Goal: Task Accomplishment & Management: Manage account settings

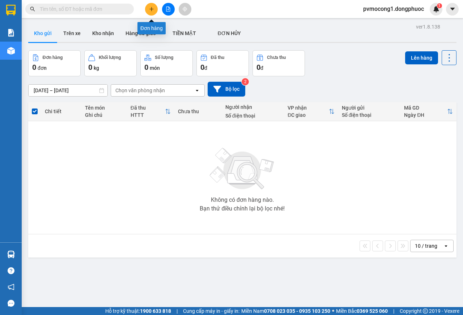
click at [152, 13] on button at bounding box center [151, 9] width 13 height 13
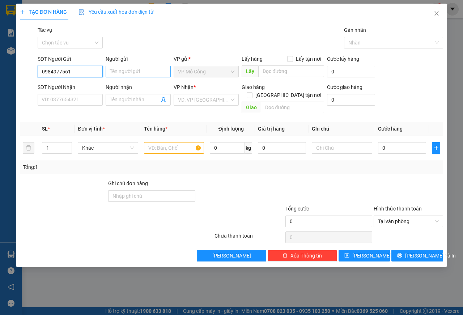
type input "0984977561"
click at [125, 75] on input "Người gửi" at bounding box center [138, 72] width 65 height 12
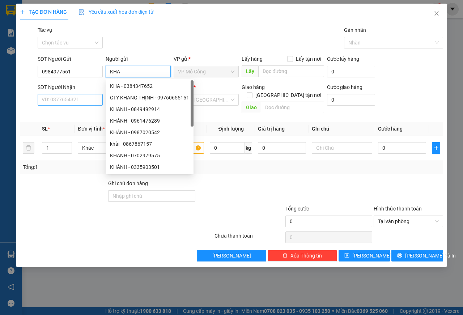
type input "KHA"
click at [80, 100] on input "SĐT Người Nhận" at bounding box center [70, 100] width 65 height 12
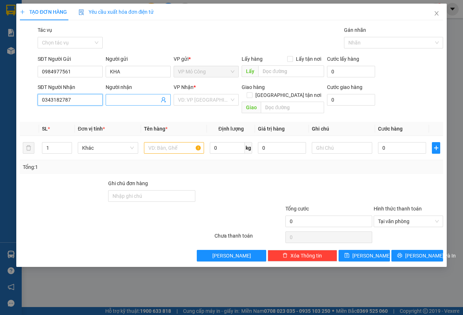
type input "0343182787"
click at [119, 102] on input "Người nhận" at bounding box center [134, 100] width 49 height 8
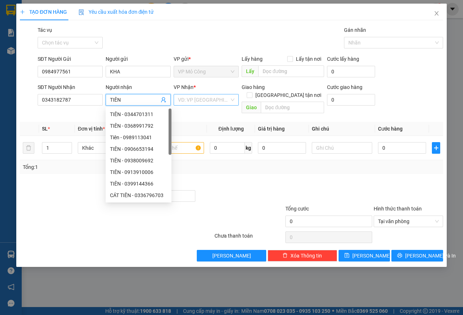
type input "TIÊN"
click at [215, 101] on input "search" at bounding box center [203, 99] width 51 height 11
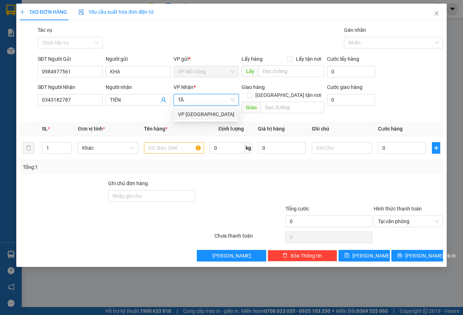
type input "TÂY"
click at [200, 112] on div "VP [GEOGRAPHIC_DATA]" at bounding box center [206, 114] width 56 height 8
click at [169, 143] on input "text" at bounding box center [174, 148] width 60 height 12
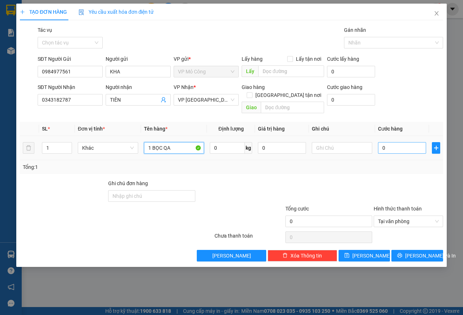
type input "1 BỌC QA"
click at [392, 144] on input "0" at bounding box center [402, 148] width 48 height 12
type input "2"
type input "20"
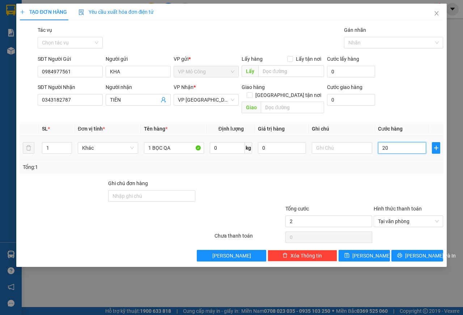
type input "20"
type input "20.000"
click at [336, 142] on input "text" at bounding box center [342, 148] width 60 height 12
type input "HKĐ"
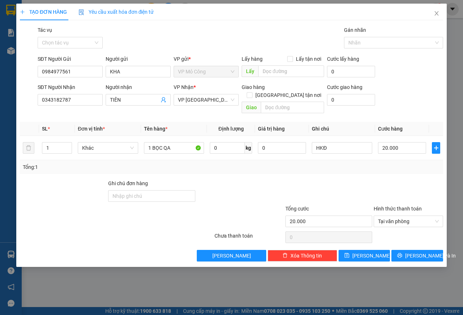
click at [373, 163] on div "Tổng: 1" at bounding box center [232, 167] width 418 height 8
click at [403, 253] on icon "printer" at bounding box center [400, 255] width 5 height 5
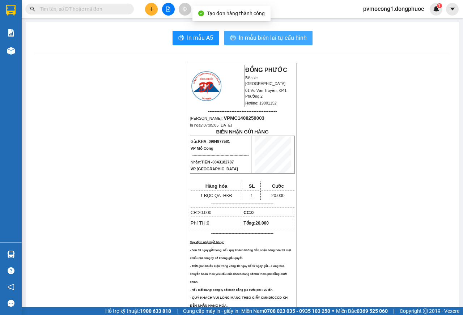
click at [239, 38] on span "In mẫu biên lai tự cấu hình" at bounding box center [273, 37] width 68 height 9
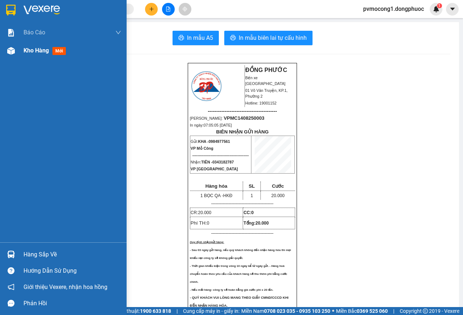
click at [22, 52] on div "Kho hàng mới" at bounding box center [63, 51] width 127 height 18
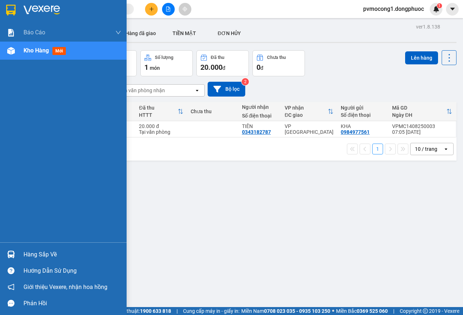
click at [10, 252] on img at bounding box center [11, 255] width 8 height 8
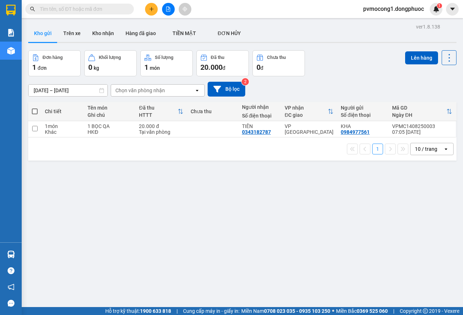
click at [61, 200] on section "Kết quả tìm kiếm ( 0 ) Bộ lọc No Data pvmocong1.dongphuoc 1 Báo cáo Mẫu 1: Báo …" at bounding box center [231, 157] width 463 height 315
click at [153, 10] on icon "plus" at bounding box center [151, 9] width 5 height 5
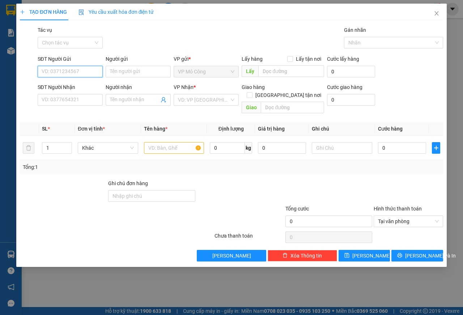
type input "0"
click at [69, 72] on input "SĐT Người Gửi" at bounding box center [70, 72] width 65 height 12
type input "0"
click at [87, 100] on input "SĐT Người Nhận" at bounding box center [70, 100] width 65 height 12
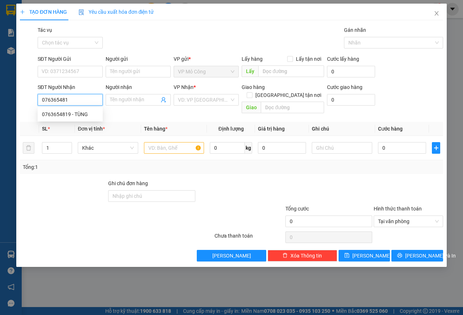
type input "0763654819"
click at [91, 115] on div "0763654819 - TÙNG" at bounding box center [70, 114] width 56 height 8
type input "TÙNG"
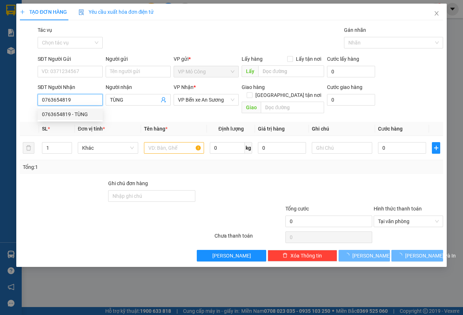
type input "140.000"
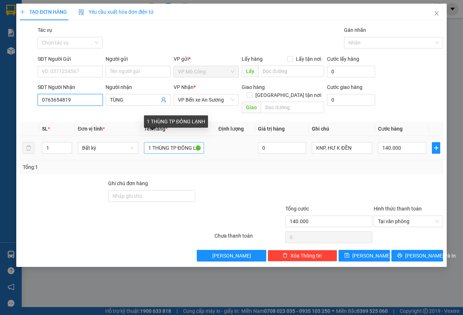
type input "0763654819"
click at [181, 142] on input "1 THÙNG TP ĐÔNG LẠNH" at bounding box center [174, 148] width 60 height 12
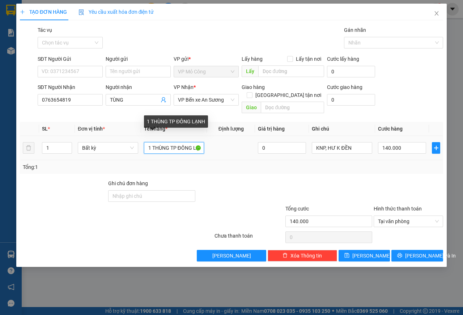
click at [186, 142] on input "1 THÙNG TP ĐÔNG LẠNH" at bounding box center [174, 148] width 60 height 12
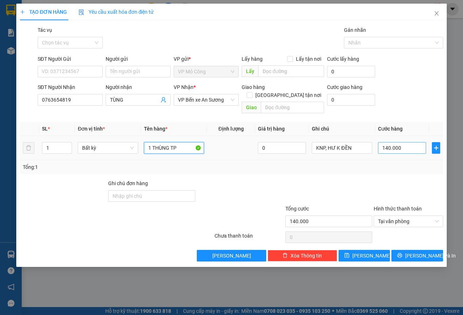
type input "1 THÙNG TP"
click at [408, 142] on input "140.000" at bounding box center [402, 148] width 48 height 12
type input "1"
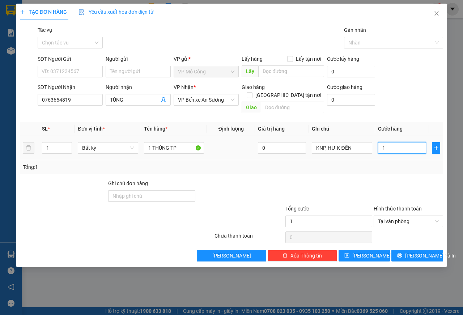
type input "10"
type input "105"
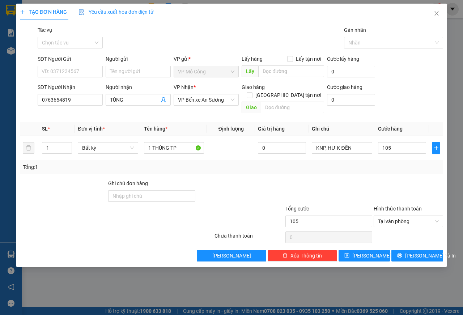
click at [411, 164] on div "Tổng: 1" at bounding box center [232, 167] width 424 height 14
type input "105.000"
click at [72, 72] on input "SĐT Người Gửi" at bounding box center [70, 72] width 65 height 12
type input "0366457947"
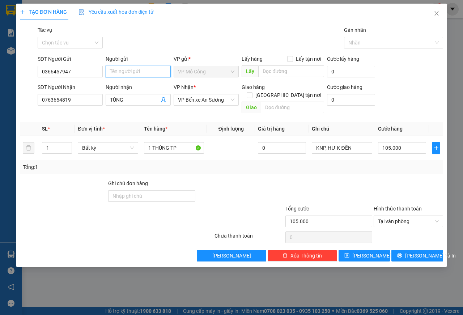
click at [127, 68] on input "Người gửi" at bounding box center [138, 72] width 65 height 12
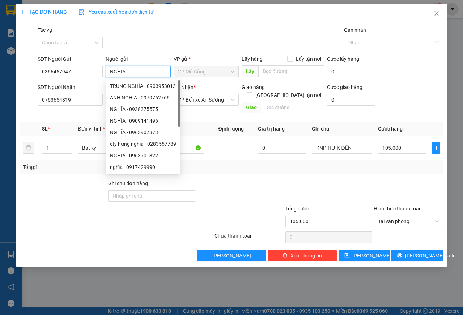
type input "NGHĨA"
click at [213, 84] on div "VP Nhận *" at bounding box center [206, 87] width 65 height 8
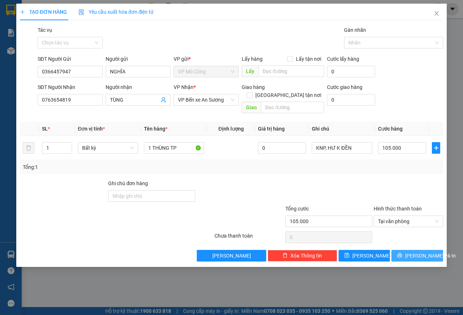
click at [417, 252] on span "[PERSON_NAME] và In" at bounding box center [431, 256] width 51 height 8
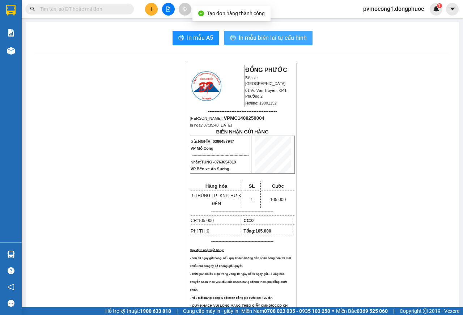
click at [248, 39] on span "In mẫu biên lai tự cấu hình" at bounding box center [273, 37] width 68 height 9
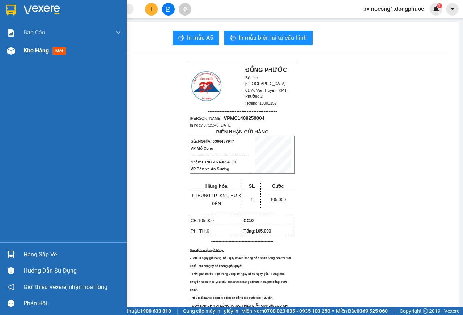
click at [22, 53] on div "Kho hàng mới" at bounding box center [63, 51] width 127 height 18
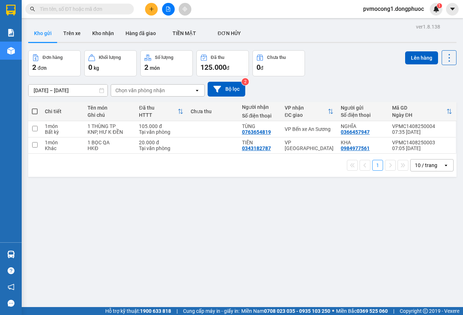
click at [210, 208] on div "ver 1.8.138 Kho gửi Trên xe Kho nhận Hàng đã giao TIỀN MẶT ĐƠN HỦY Đơn hàng 2…" at bounding box center [242, 179] width 434 height 315
click at [37, 148] on td at bounding box center [34, 146] width 13 height 16
checkbox input "true"
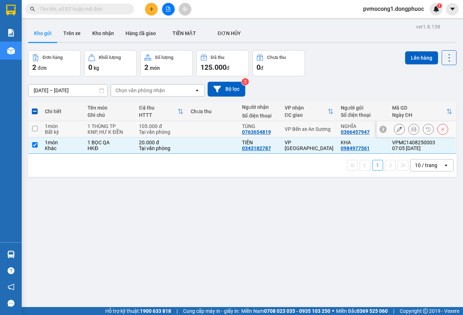
click at [35, 131] on td at bounding box center [34, 129] width 13 height 16
checkbox input "true"
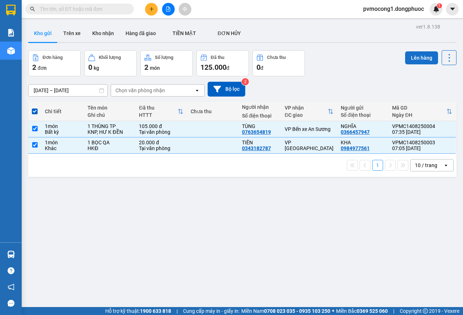
click at [407, 60] on button "Lên hàng" at bounding box center [422, 57] width 33 height 13
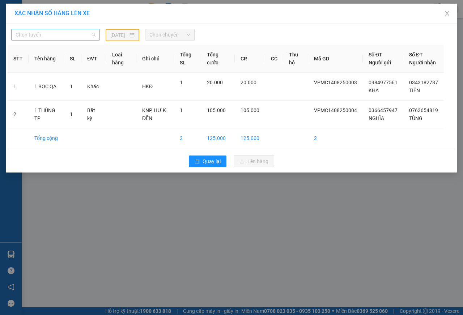
click at [68, 36] on span "Chọn tuyến" at bounding box center [56, 34] width 80 height 11
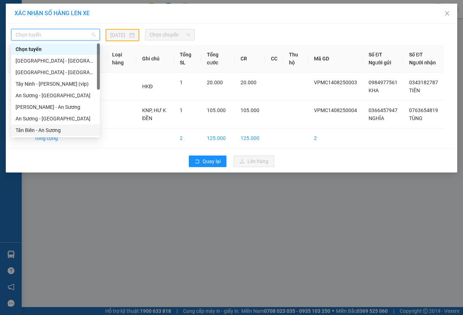
click at [50, 130] on div "Tân Biên - An Sương" at bounding box center [56, 130] width 80 height 8
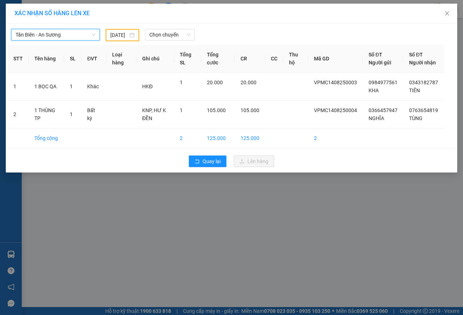
click at [123, 34] on input "[DATE]" at bounding box center [119, 35] width 18 height 8
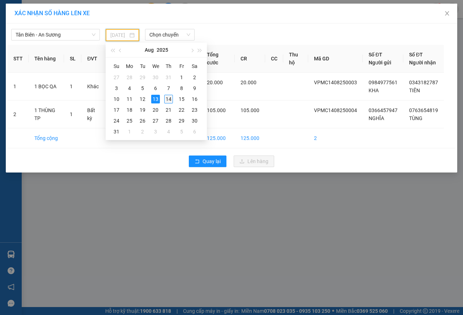
click at [167, 97] on div "14" at bounding box center [168, 99] width 9 height 9
type input "[DATE]"
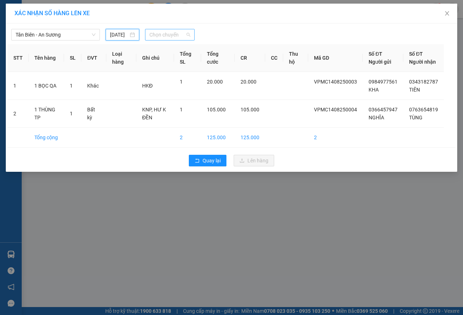
click at [170, 33] on span "Chọn chuyến" at bounding box center [170, 34] width 41 height 11
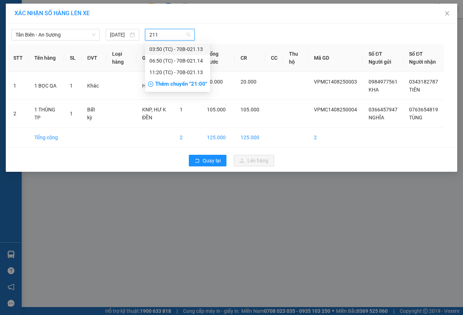
type input "2114"
click at [165, 50] on div "06:50 (TC) - 70B-021.14" at bounding box center [178, 49] width 56 height 8
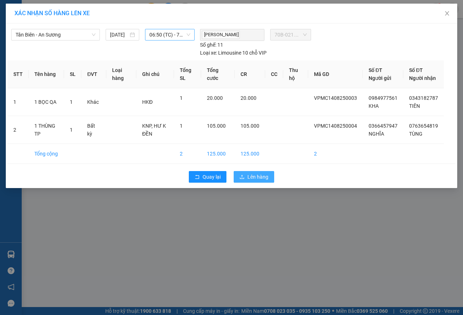
click at [260, 181] on span "Lên hàng" at bounding box center [258, 177] width 21 height 8
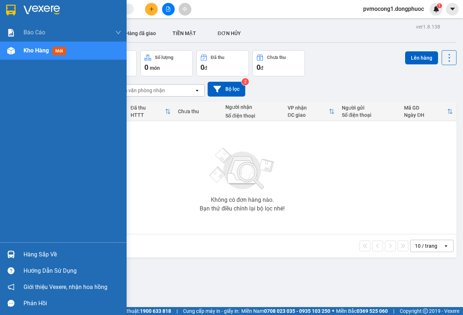
click at [37, 53] on span "Kho hàng" at bounding box center [36, 50] width 25 height 7
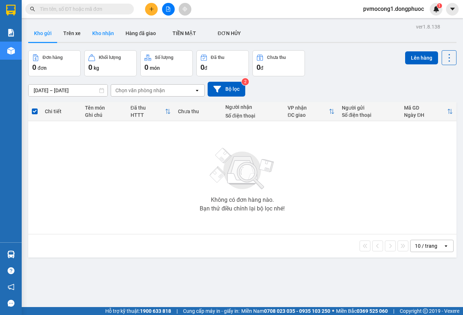
click at [113, 37] on button "Kho nhận" at bounding box center [103, 33] width 33 height 17
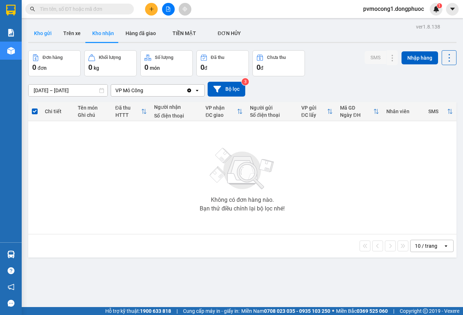
click at [50, 37] on button "Kho gửi" at bounding box center [42, 33] width 29 height 17
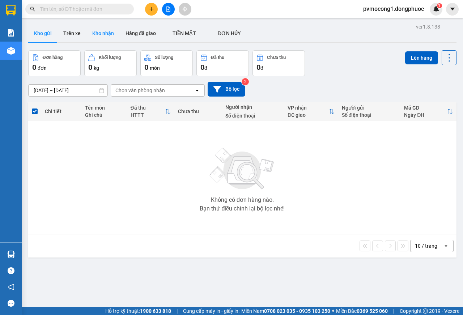
click at [89, 31] on button "Kho nhận" at bounding box center [103, 33] width 33 height 17
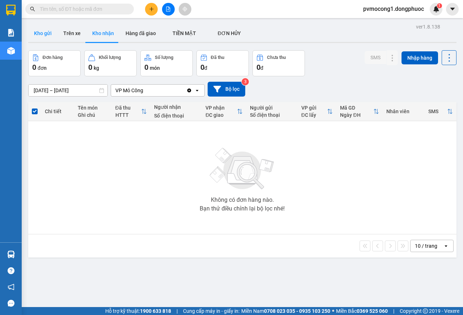
click at [45, 35] on button "Kho gửi" at bounding box center [42, 33] width 29 height 17
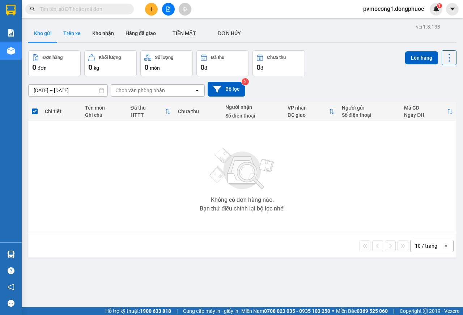
click at [74, 35] on button "Trên xe" at bounding box center [72, 33] width 29 height 17
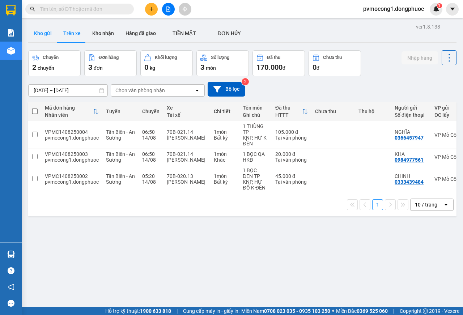
click at [43, 36] on button "Kho gửi" at bounding box center [42, 33] width 29 height 17
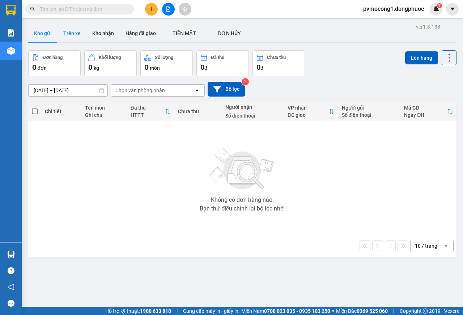
click at [78, 36] on button "Trên xe" at bounding box center [72, 33] width 29 height 17
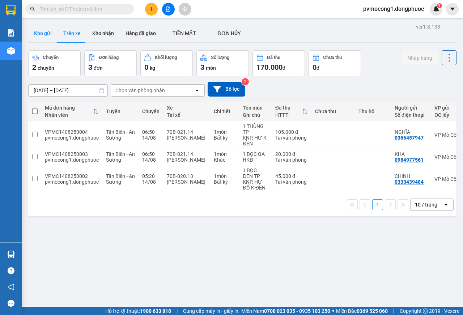
click at [43, 36] on button "Kho gửi" at bounding box center [42, 33] width 29 height 17
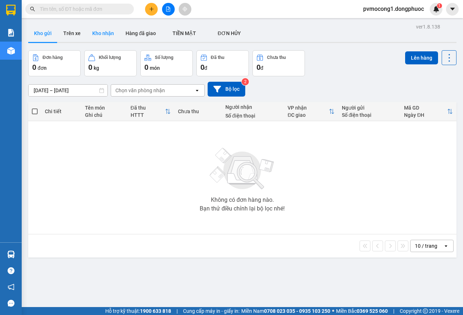
click at [108, 37] on button "Kho nhận" at bounding box center [103, 33] width 33 height 17
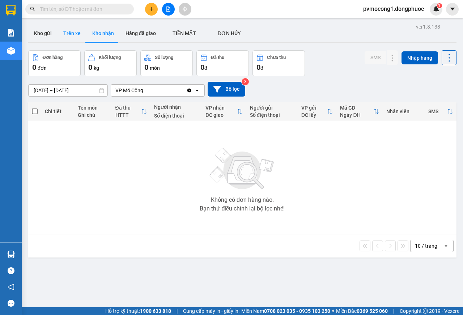
click at [80, 32] on button "Trên xe" at bounding box center [72, 33] width 29 height 17
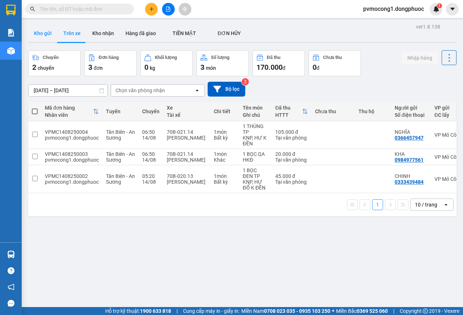
click at [33, 35] on button "Kho gửi" at bounding box center [42, 33] width 29 height 17
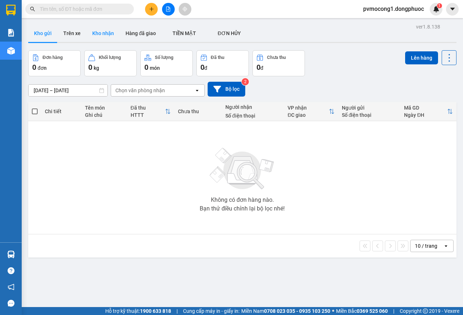
click at [109, 40] on button "Kho nhận" at bounding box center [103, 33] width 33 height 17
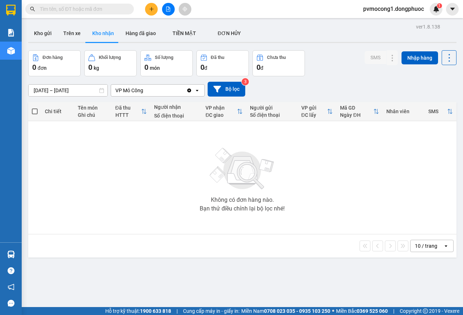
click at [97, 10] on input "text" at bounding box center [82, 9] width 85 height 8
click at [34, 30] on button "Kho gửi" at bounding box center [42, 33] width 29 height 17
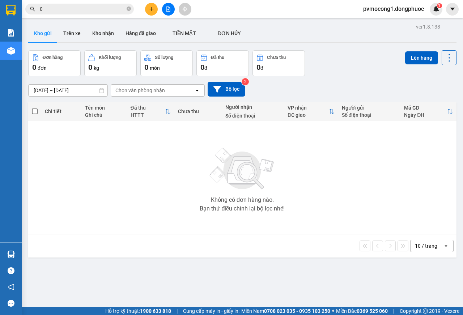
click at [71, 11] on input "0" at bounding box center [82, 9] width 85 height 8
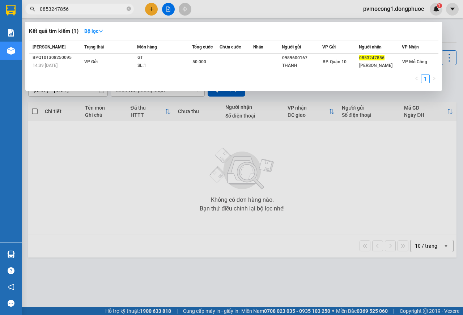
type input "0853247856"
click at [130, 9] on icon "close-circle" at bounding box center [129, 9] width 4 height 4
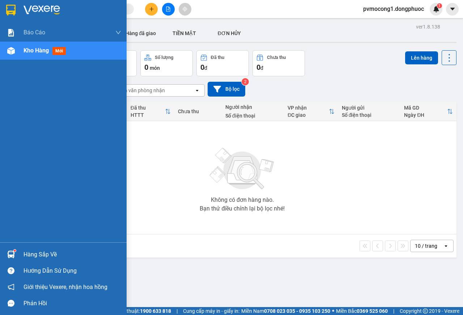
click at [31, 252] on div "Hàng sắp về" at bounding box center [73, 254] width 98 height 11
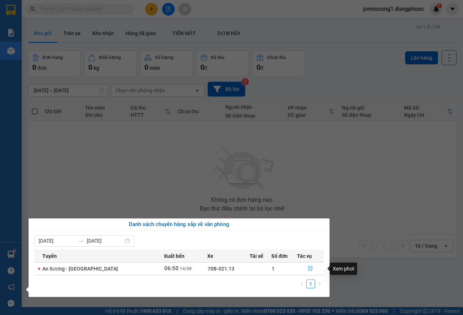
click at [308, 269] on icon "file-done" at bounding box center [310, 268] width 5 height 5
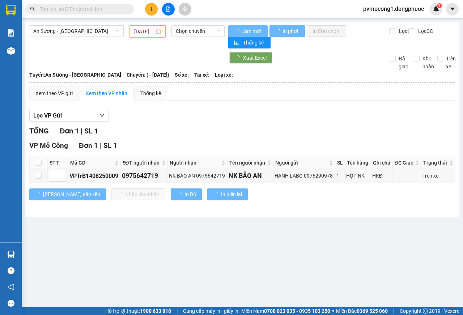
type input "[DATE]"
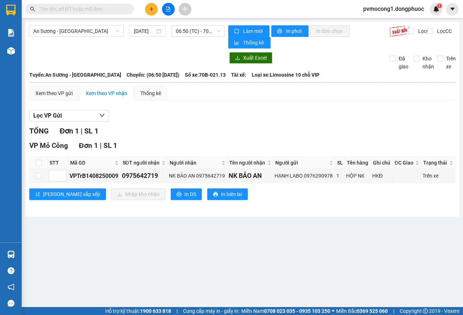
click at [54, 8] on input "text" at bounding box center [82, 9] width 85 height 8
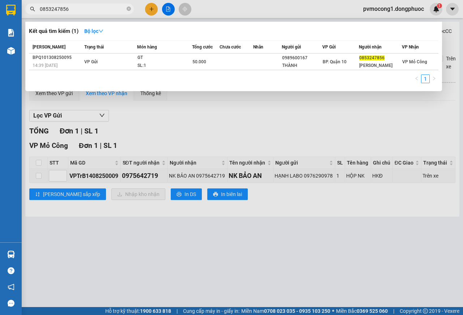
type input "0853247856"
click at [236, 270] on div at bounding box center [231, 157] width 463 height 315
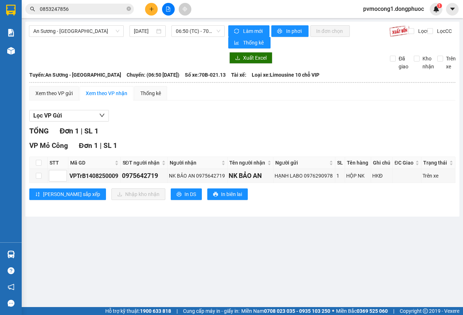
click at [71, 9] on input "0853247856" at bounding box center [82, 9] width 85 height 8
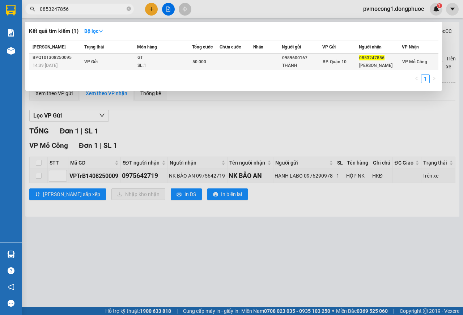
click at [223, 62] on td at bounding box center [237, 62] width 34 height 17
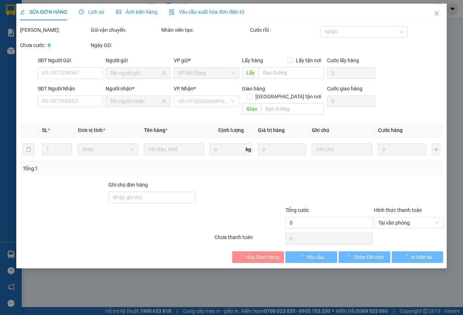
type input "0989600167"
type input "THÀNH"
type input "0853247856"
type input "[PERSON_NAME]"
type input "50.000"
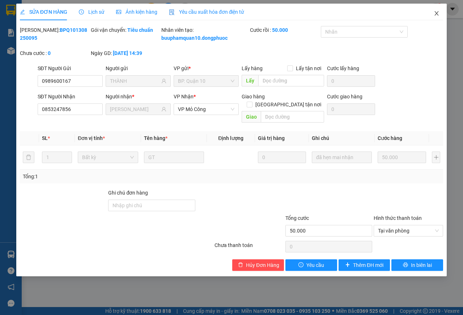
click at [436, 15] on icon "close" at bounding box center [437, 13] width 4 height 4
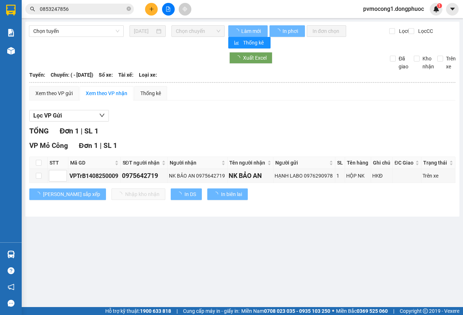
click at [250, 253] on main "Chọn tuyến [DATE] Chọn chuyến Làm mới In phơi In đơn chọn Thống kê Lọc CR Lọc C…" at bounding box center [231, 153] width 463 height 307
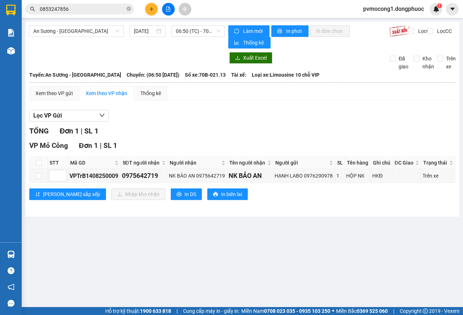
click at [136, 263] on main "An Sương - [GEOGRAPHIC_DATA] [DATE] 06:50 (TC) - 70B-021.13 Làm mới In phơi In …" at bounding box center [231, 153] width 463 height 307
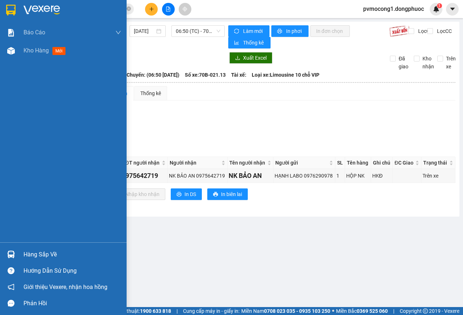
click at [12, 5] on img at bounding box center [10, 10] width 9 height 11
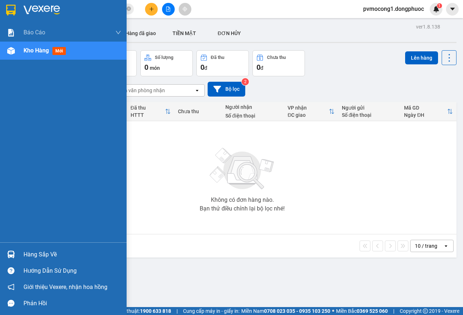
click at [40, 253] on div "Hàng sắp về" at bounding box center [73, 254] width 98 height 11
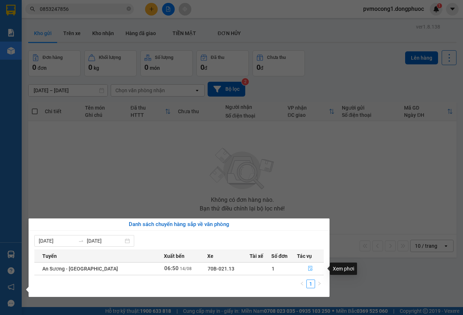
click at [308, 268] on icon "file-done" at bounding box center [310, 268] width 5 height 5
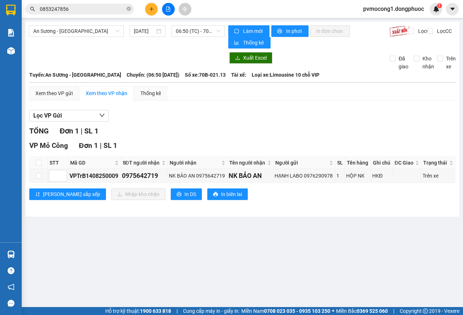
click at [78, 7] on input "0853247856" at bounding box center [82, 9] width 85 height 8
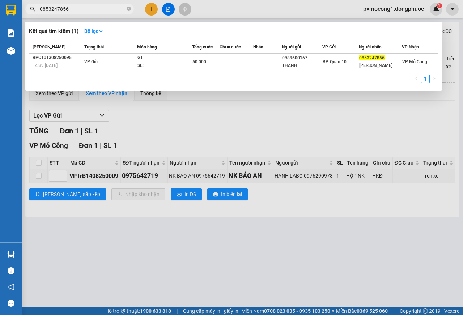
drag, startPoint x: 307, startPoint y: 258, endPoint x: 296, endPoint y: 249, distance: 14.4
click at [307, 252] on div at bounding box center [231, 157] width 463 height 315
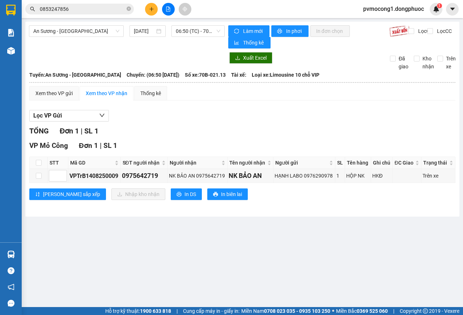
click at [209, 242] on main "An Sương - [GEOGRAPHIC_DATA] [DATE] 06:50 (TC) - 70B-021.13 Làm mới In phơi In …" at bounding box center [231, 153] width 463 height 307
click at [79, 9] on input "0853247856" at bounding box center [82, 9] width 85 height 8
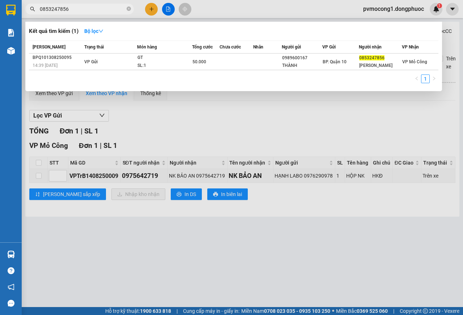
click at [247, 284] on div at bounding box center [231, 157] width 463 height 315
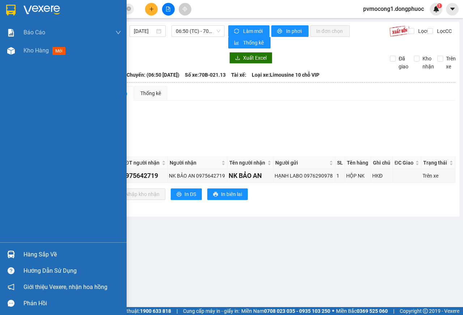
click at [7, 8] on img at bounding box center [10, 10] width 9 height 11
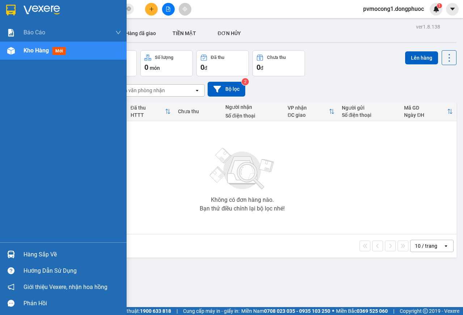
click at [33, 252] on div "Hàng sắp về" at bounding box center [73, 254] width 98 height 11
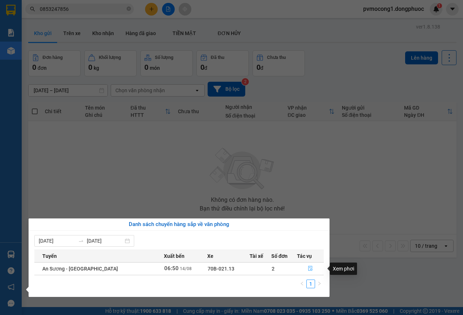
click at [308, 271] on icon "file-done" at bounding box center [310, 268] width 4 height 5
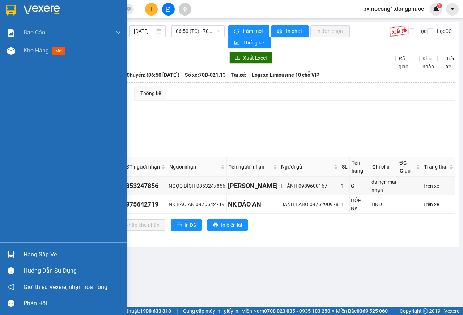
click at [8, 8] on img at bounding box center [10, 10] width 9 height 11
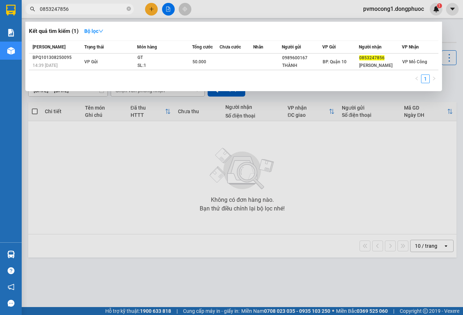
click at [76, 9] on input "0853247856" at bounding box center [82, 9] width 85 height 8
click at [144, 210] on div at bounding box center [231, 157] width 463 height 315
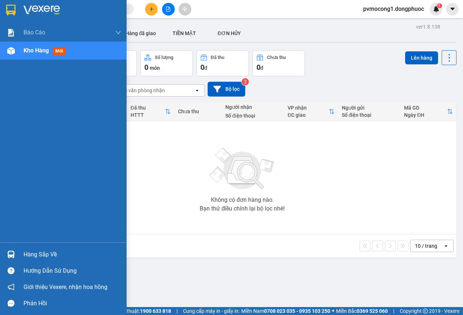
click at [34, 257] on div "Hàng sắp về" at bounding box center [73, 254] width 98 height 11
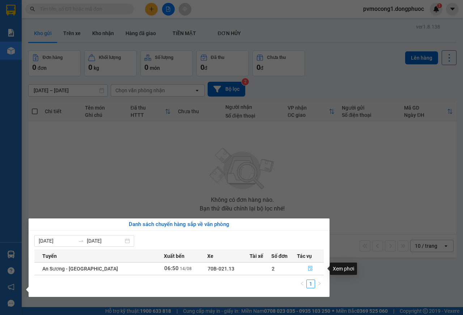
click at [308, 270] on icon "file-done" at bounding box center [310, 268] width 5 height 5
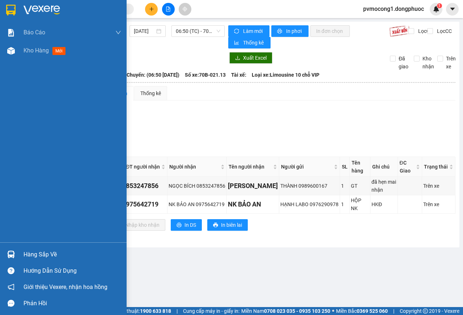
click at [9, 9] on img at bounding box center [10, 10] width 9 height 11
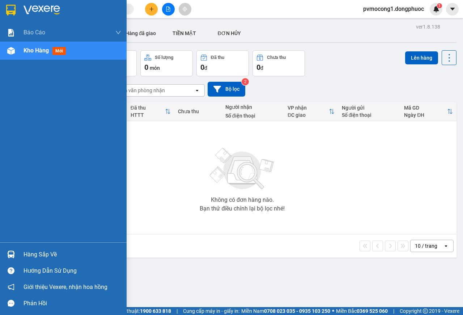
click at [32, 256] on div "Hàng sắp về" at bounding box center [73, 254] width 98 height 11
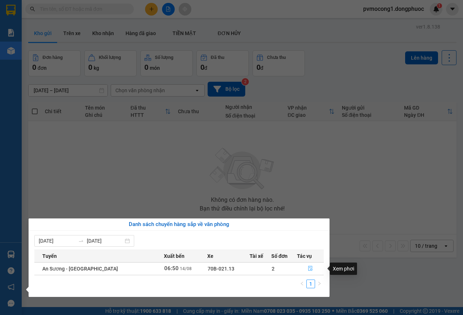
click at [309, 269] on icon "file-done" at bounding box center [310, 268] width 4 height 5
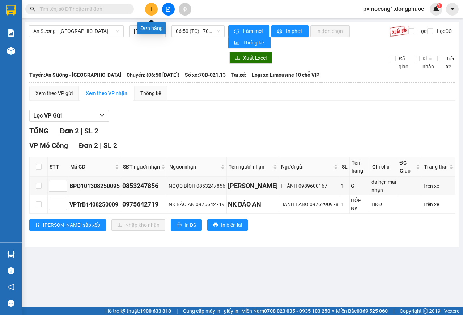
click at [151, 12] on button at bounding box center [151, 9] width 13 height 13
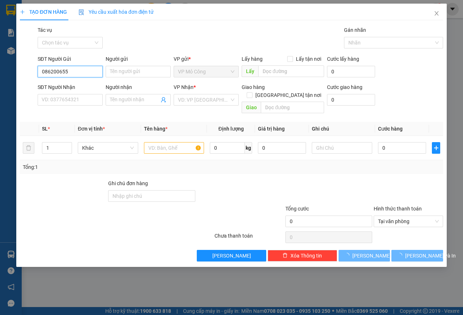
type input "0862006550"
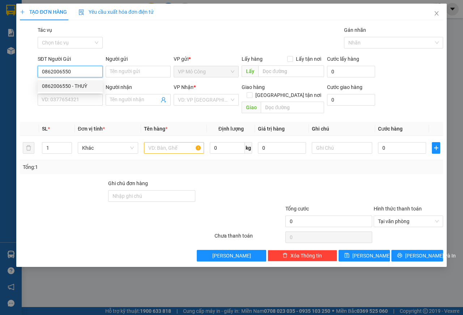
click at [57, 85] on div "0862006550 - THUỲ" at bounding box center [70, 86] width 56 height 8
type input "THUỲ"
type input "0386880662"
type input "XUYẾN"
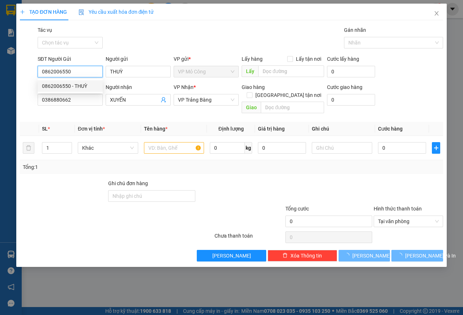
type input "30.000"
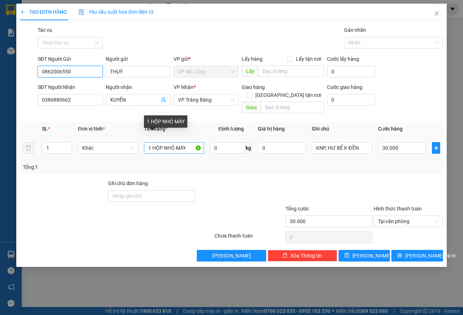
type input "0862006550"
click at [189, 142] on input "1 HỘP NHỎ MÁY" at bounding box center [174, 148] width 60 height 12
click at [153, 142] on input "1 HỘP MP" at bounding box center [174, 148] width 60 height 12
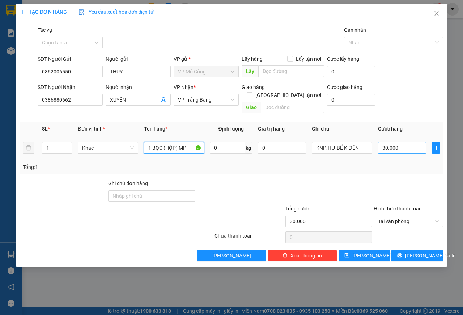
type input "1 BỌC (HỘP) MP"
click at [411, 142] on input "30.000" at bounding box center [402, 148] width 48 height 12
type input "2"
type input "25"
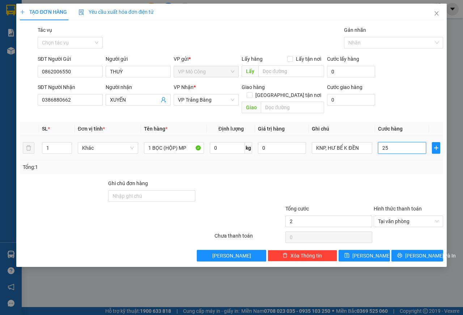
type input "25"
type input "250"
type input "2.500"
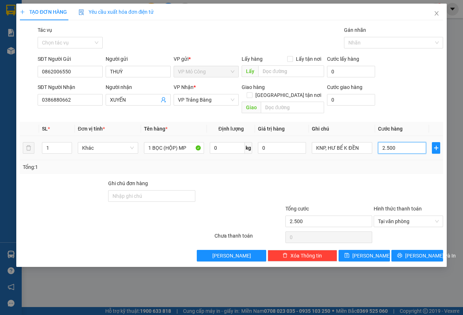
type input "25.000"
click at [422, 252] on span "[PERSON_NAME] và In" at bounding box center [431, 256] width 51 height 8
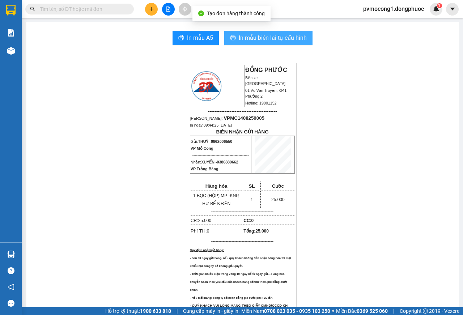
click at [261, 39] on span "In mẫu biên lai tự cấu hình" at bounding box center [273, 37] width 68 height 9
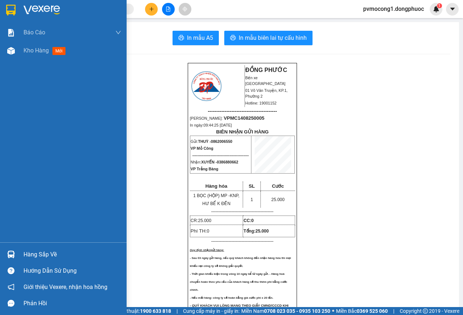
click at [17, 257] on div at bounding box center [11, 254] width 13 height 13
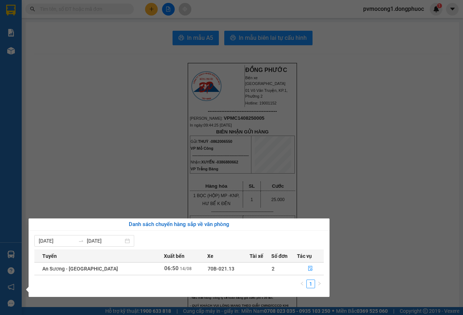
click at [121, 189] on section "Kết quả tìm kiếm ( 0 ) Bộ lọc No Data pvmocong1.dongphuoc 1 Báo cáo Mẫu 1: Báo …" at bounding box center [231, 157] width 463 height 315
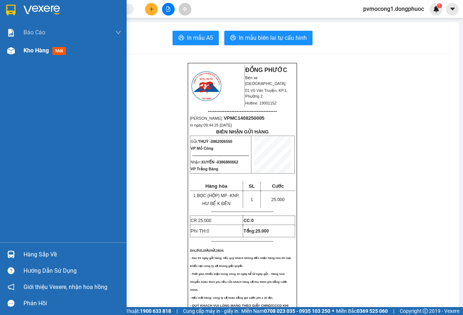
click at [18, 54] on div "Kho hàng mới" at bounding box center [63, 51] width 127 height 18
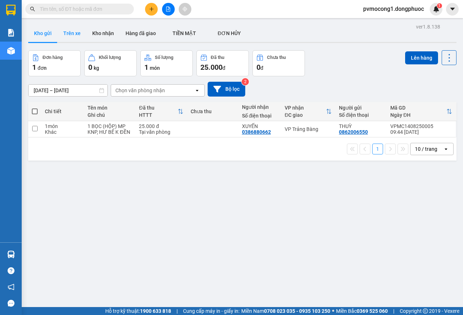
click at [76, 34] on button "Trên xe" at bounding box center [72, 33] width 29 height 17
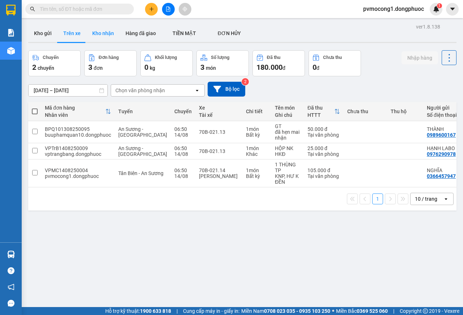
click at [97, 34] on button "Kho nhận" at bounding box center [103, 33] width 33 height 17
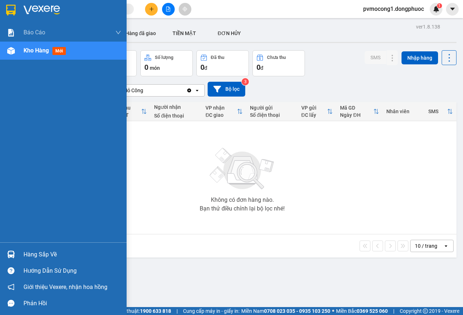
drag, startPoint x: 4, startPoint y: 233, endPoint x: 7, endPoint y: 240, distance: 8.4
click at [4, 237] on div "Báo cáo Mẫu 1: Báo cáo dòng tiền theo nhân viên Mẫu 1: Báo cáo dòng tiền theo n…" at bounding box center [63, 133] width 127 height 219
click at [16, 250] on div at bounding box center [11, 254] width 13 height 13
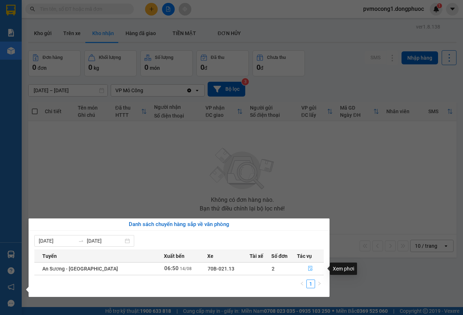
click at [308, 270] on icon "file-done" at bounding box center [310, 268] width 5 height 5
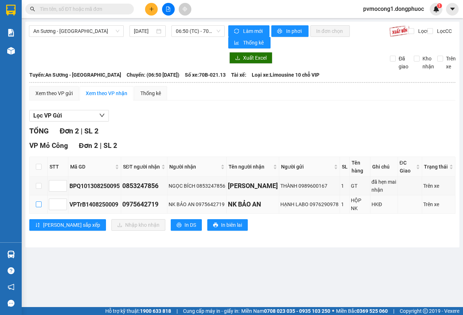
click at [39, 201] on label at bounding box center [39, 205] width 6 height 8
click at [39, 202] on input "checkbox" at bounding box center [39, 205] width 6 height 6
checkbox input "true"
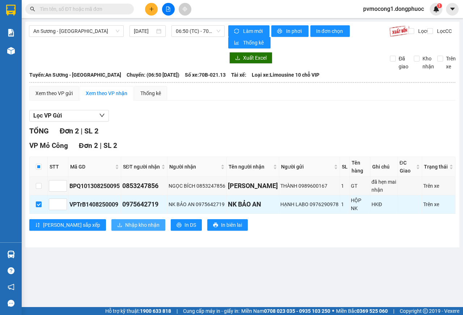
click at [125, 225] on span "Nhập kho nhận" at bounding box center [142, 225] width 34 height 8
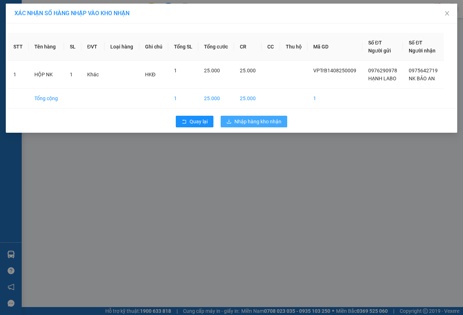
click at [236, 124] on span "Nhập hàng kho nhận" at bounding box center [258, 122] width 47 height 8
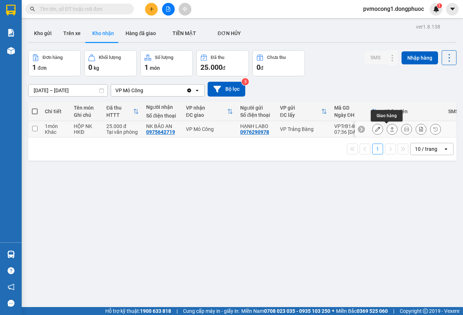
click at [387, 132] on button at bounding box center [392, 129] width 10 height 13
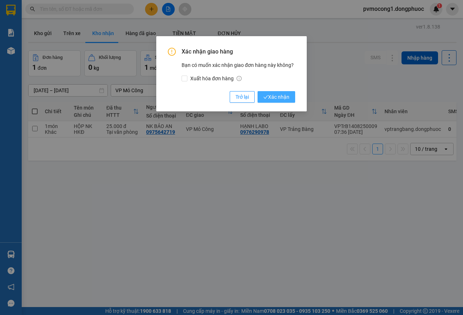
click at [274, 95] on span "Xác nhận" at bounding box center [277, 97] width 26 height 8
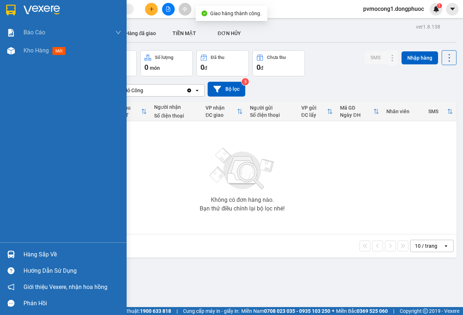
click at [28, 254] on div "Hàng sắp về" at bounding box center [73, 254] width 98 height 11
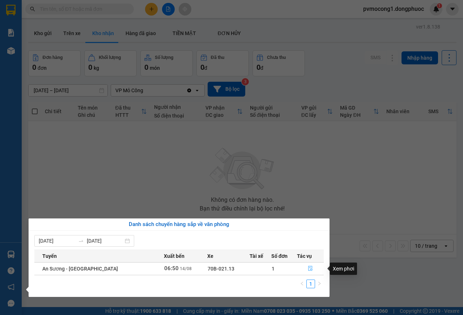
click at [310, 270] on icon "file-done" at bounding box center [310, 268] width 5 height 5
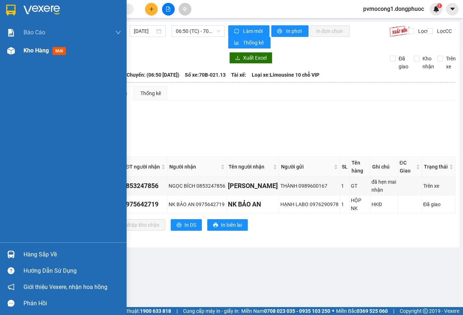
click at [17, 56] on div at bounding box center [11, 51] width 13 height 13
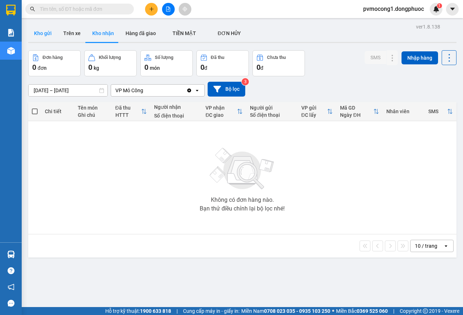
click at [46, 36] on button "Kho gửi" at bounding box center [42, 33] width 29 height 17
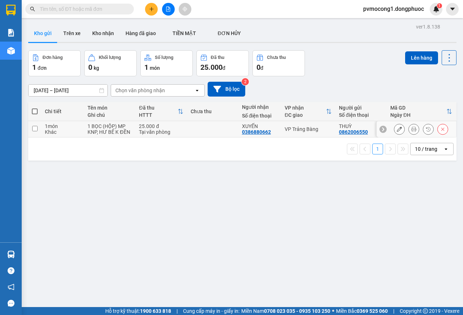
click at [37, 127] on input "checkbox" at bounding box center [34, 128] width 5 height 5
checkbox input "true"
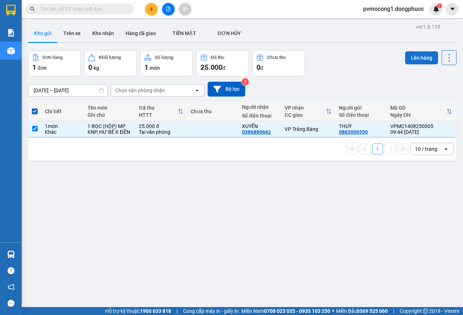
click at [413, 59] on button "Lên hàng" at bounding box center [422, 57] width 33 height 13
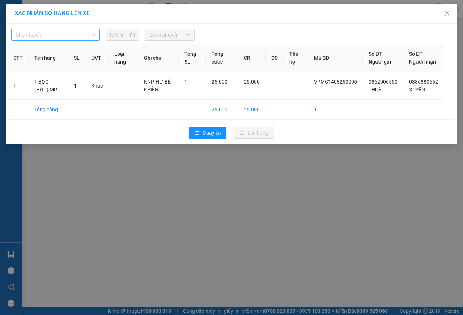
click at [70, 32] on span "Chọn tuyến" at bounding box center [56, 34] width 80 height 11
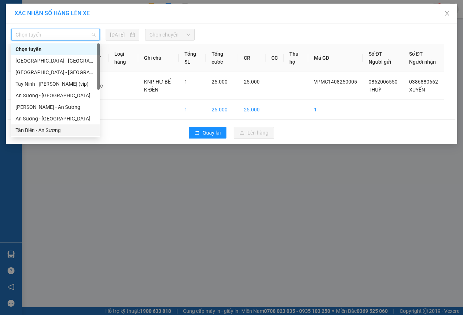
click at [46, 127] on div "Tân Biên - An Sương" at bounding box center [56, 130] width 80 height 8
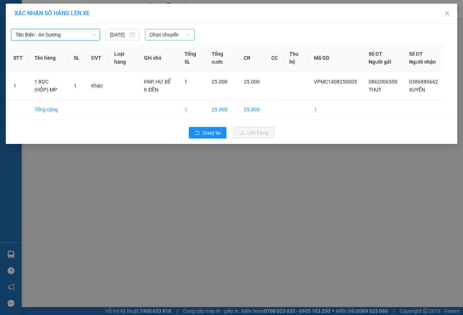
click at [159, 37] on span "Chọn chuyến" at bounding box center [170, 34] width 41 height 11
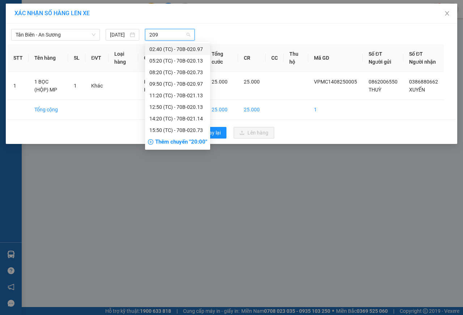
type input "2097"
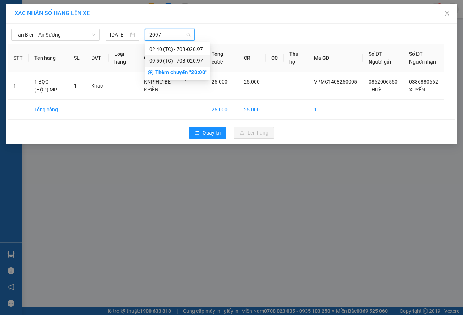
click at [179, 60] on div "09:50 (TC) - 70B-020.97" at bounding box center [178, 61] width 56 height 8
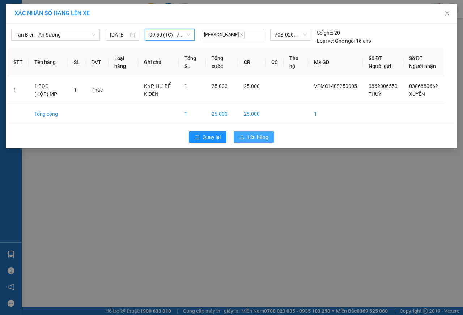
click at [262, 141] on span "Lên hàng" at bounding box center [258, 137] width 21 height 8
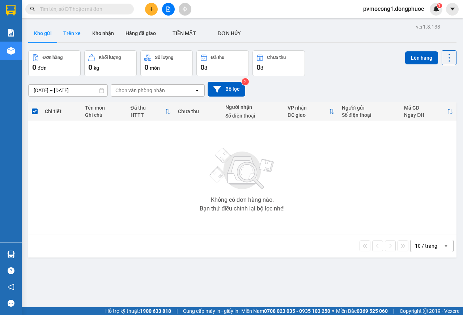
click at [79, 33] on button "Trên xe" at bounding box center [72, 33] width 29 height 17
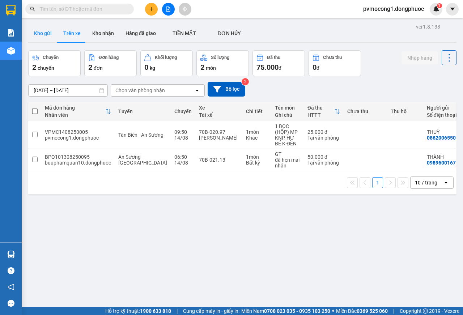
click at [50, 30] on button "Kho gửi" at bounding box center [42, 33] width 29 height 17
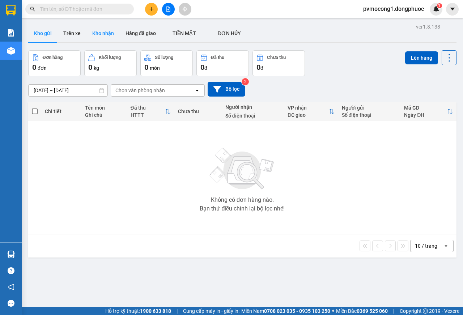
click at [103, 33] on button "Kho nhận" at bounding box center [103, 33] width 33 height 17
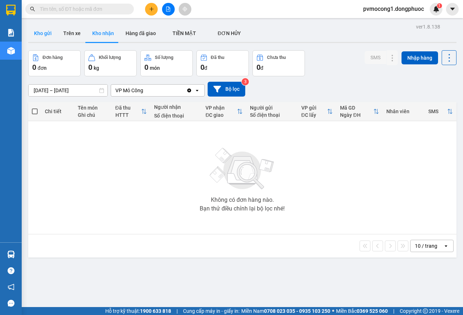
click at [40, 32] on button "Kho gửi" at bounding box center [42, 33] width 29 height 17
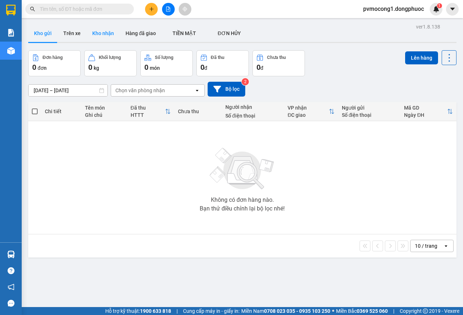
click at [108, 31] on button "Kho nhận" at bounding box center [103, 33] width 33 height 17
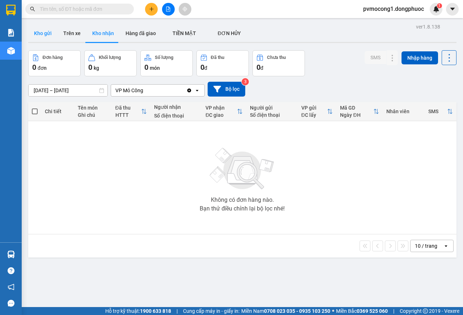
click at [39, 26] on button "Kho gửi" at bounding box center [42, 33] width 29 height 17
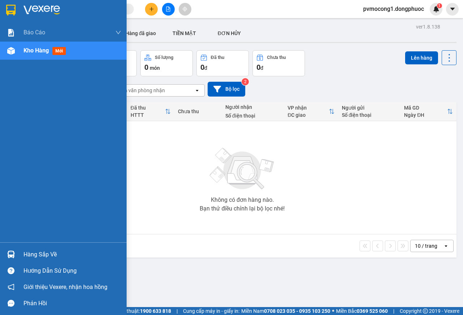
click at [38, 252] on div "Hàng sắp về" at bounding box center [73, 254] width 98 height 11
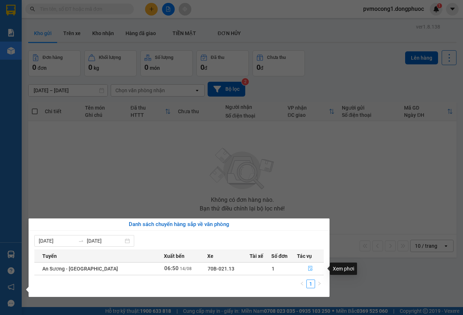
click at [308, 269] on icon "file-done" at bounding box center [310, 268] width 5 height 5
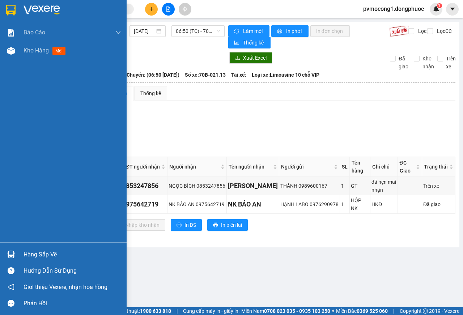
click at [29, 252] on div "Hàng sắp về" at bounding box center [73, 254] width 98 height 11
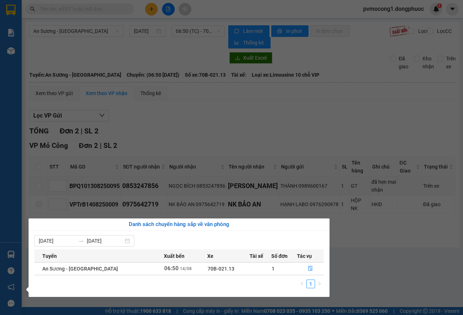
click at [386, 268] on section "Kết quả tìm kiếm ( 0 ) Bộ lọc No Data pvmocong1.dongphuoc 1 Báo cáo Mẫu 1: Báo …" at bounding box center [231, 157] width 463 height 315
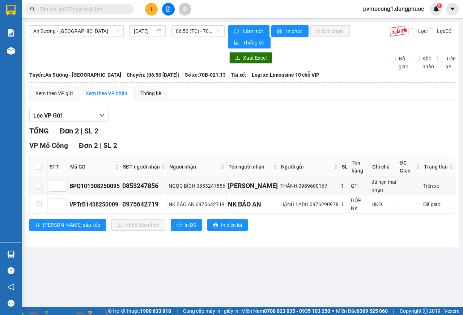
click at [133, 315] on img at bounding box center [131, 320] width 4 height 4
click at [151, 8] on icon "plus" at bounding box center [151, 9] width 5 height 5
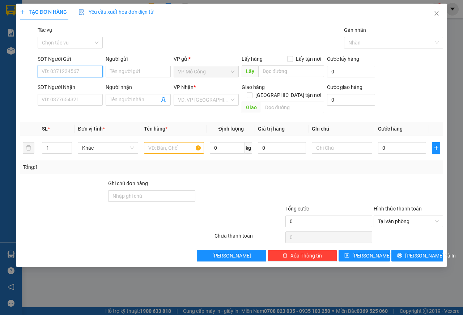
click at [81, 70] on input "SĐT Người Gửi" at bounding box center [70, 72] width 65 height 12
type input "0964810054"
click at [142, 72] on input "Người gửi" at bounding box center [138, 72] width 65 height 12
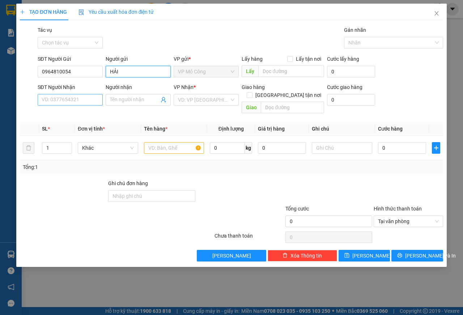
type input "HẢI"
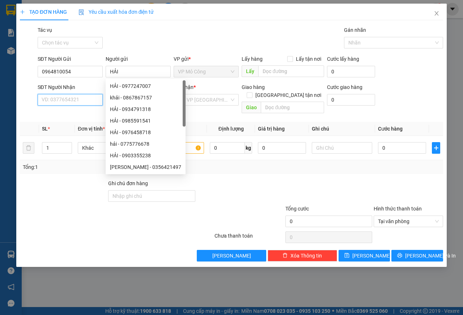
click at [76, 98] on input "SĐT Người Nhận" at bounding box center [70, 100] width 65 height 12
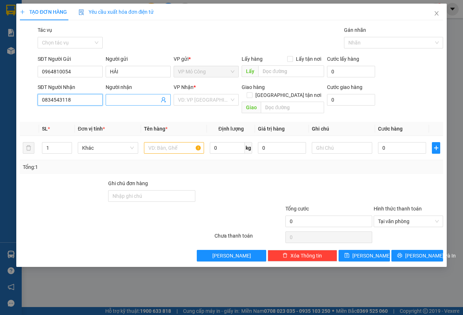
type input "0834543118"
click at [129, 101] on input "Người nhận" at bounding box center [134, 100] width 49 height 8
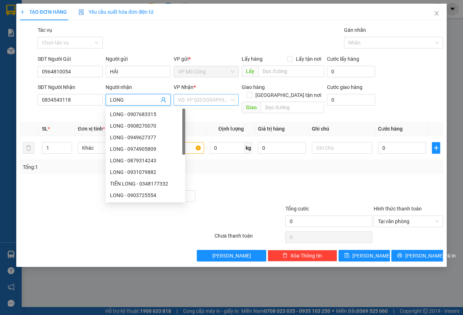
type input "LONG"
click at [217, 102] on input "search" at bounding box center [203, 99] width 51 height 11
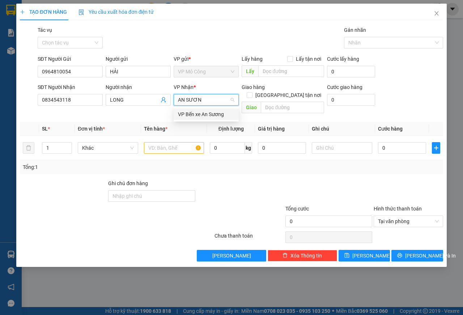
type input "AN SƯƠNG"
click at [215, 115] on div "VP Bến xe An Sương" at bounding box center [206, 114] width 56 height 8
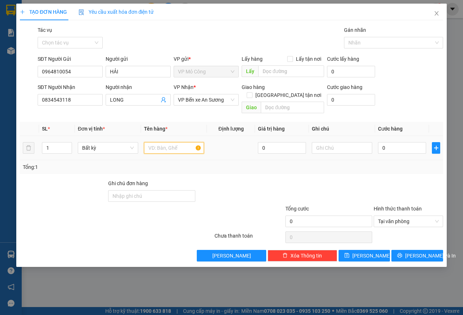
click at [168, 142] on input "text" at bounding box center [174, 148] width 60 height 12
type input "1 ĐẠP ĐIỆN"
click at [325, 142] on input "text" at bounding box center [342, 148] width 60 height 12
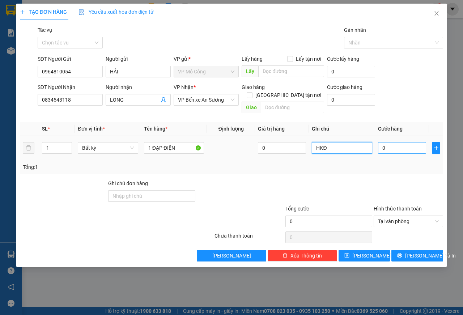
type input "HKĐ"
click at [391, 142] on input "0" at bounding box center [402, 148] width 48 height 12
type input "2"
type input "26"
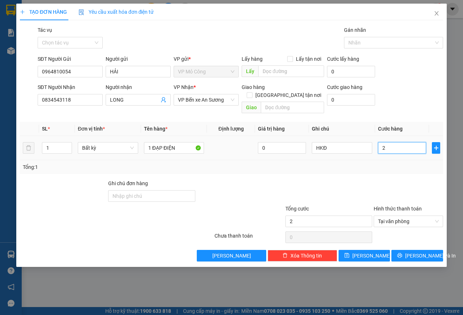
type input "26"
type input "265"
type input "265.000"
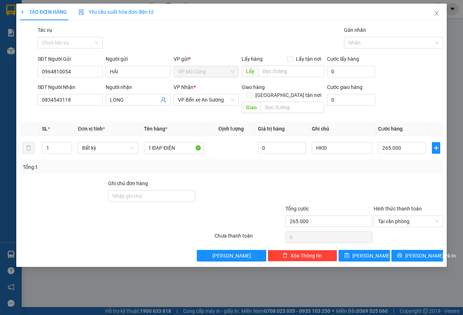
click at [385, 163] on div "Tổng: 1" at bounding box center [232, 167] width 418 height 8
click at [419, 252] on span "[PERSON_NAME] và In" at bounding box center [431, 256] width 51 height 8
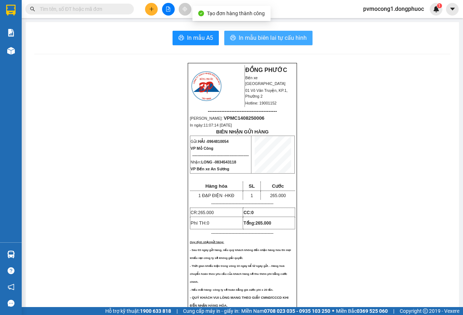
click at [268, 43] on button "In mẫu biên lai tự cấu hình" at bounding box center [268, 38] width 88 height 14
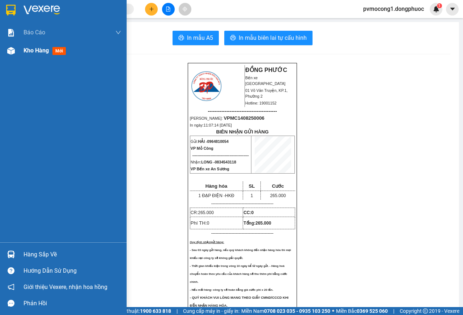
click at [18, 56] on div "Kho hàng mới" at bounding box center [63, 51] width 127 height 18
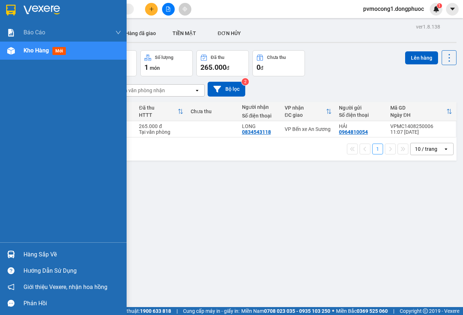
click at [8, 54] on img at bounding box center [11, 51] width 8 height 8
click at [5, 251] on div at bounding box center [11, 254] width 13 height 13
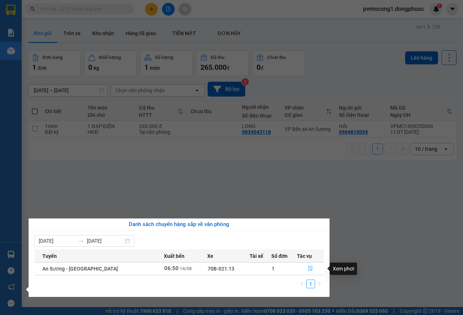
click at [309, 270] on icon "file-done" at bounding box center [310, 268] width 5 height 5
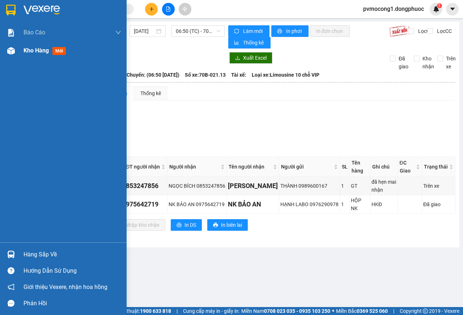
click at [17, 53] on div "Kho hàng mới" at bounding box center [63, 51] width 127 height 18
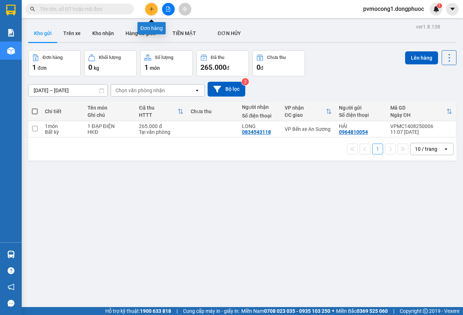
click at [153, 12] on button at bounding box center [151, 9] width 13 height 13
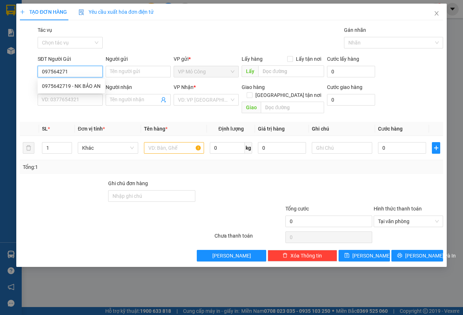
type input "0975642719"
click at [88, 88] on div "0975642719 - NK BẢO AN" at bounding box center [71, 86] width 59 height 8
type input "NK BẢO AN"
type input "0976290978"
type input "HẠNH LABO"
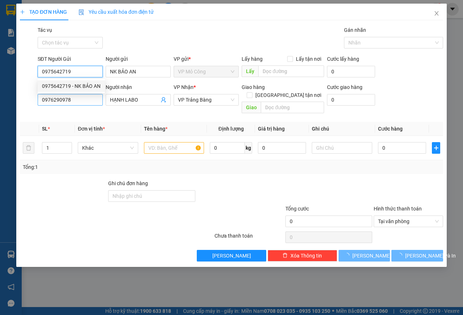
type input "25.000"
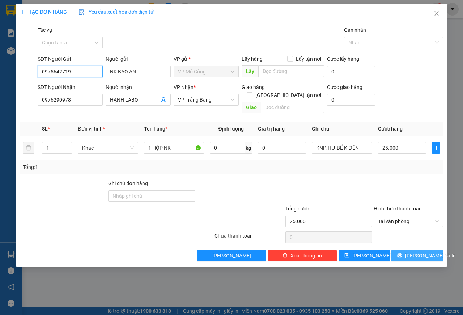
type input "0975642719"
click at [430, 252] on span "[PERSON_NAME] và In" at bounding box center [431, 256] width 51 height 8
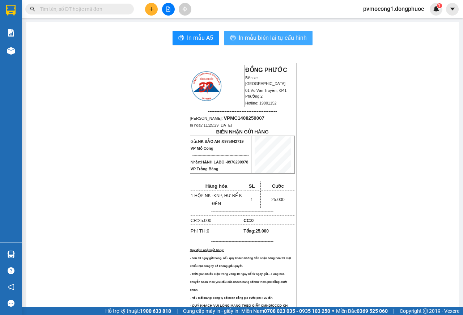
click at [239, 38] on span "In mẫu biên lai tự cấu hình" at bounding box center [273, 37] width 68 height 9
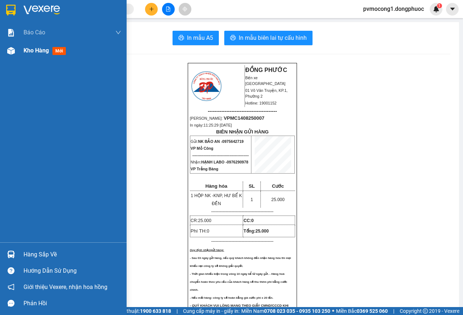
click at [10, 49] on img at bounding box center [11, 51] width 8 height 8
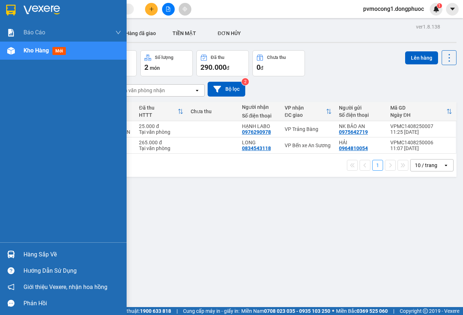
click at [13, 56] on div at bounding box center [11, 51] width 13 height 13
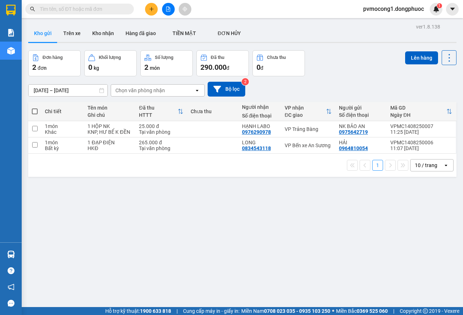
click at [152, 6] on button at bounding box center [151, 9] width 13 height 13
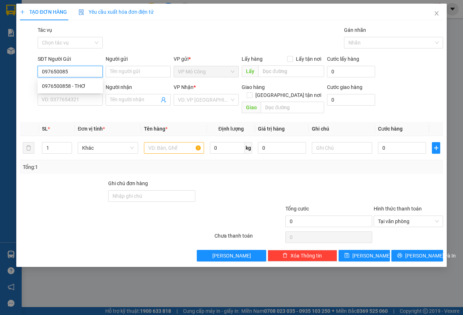
type input "0976500858"
click at [70, 86] on div "0976500858 - THƠ" at bounding box center [70, 86] width 56 height 8
type input "THƠ"
type input "0927000002"
type input "LY"
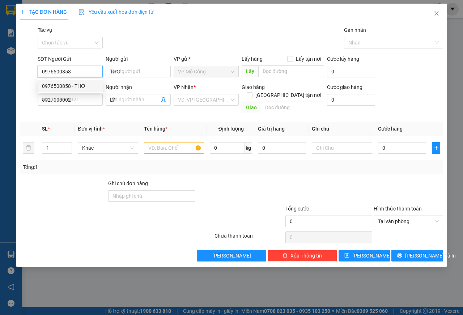
type input "60.000"
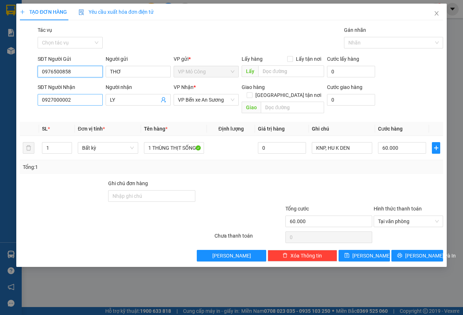
type input "0976500858"
click at [96, 101] on input "0927000002" at bounding box center [70, 100] width 65 height 12
click at [92, 98] on input "0927000002" at bounding box center [70, 100] width 65 height 12
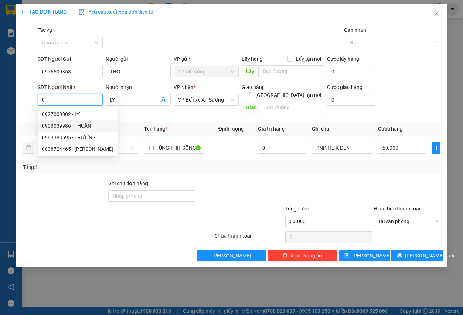
click at [61, 127] on div "0903039986 - THUẬN" at bounding box center [77, 126] width 71 height 8
type input "0903039986"
type input "THUẬN"
type input "50.000"
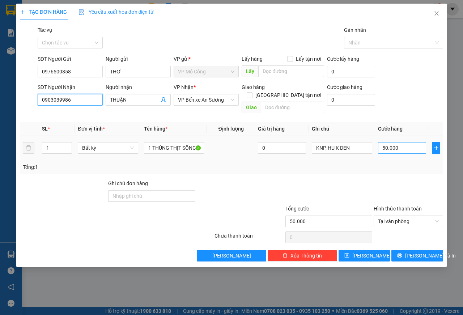
type input "0903039986"
click at [391, 142] on input "50.000" at bounding box center [402, 148] width 48 height 12
type input "5"
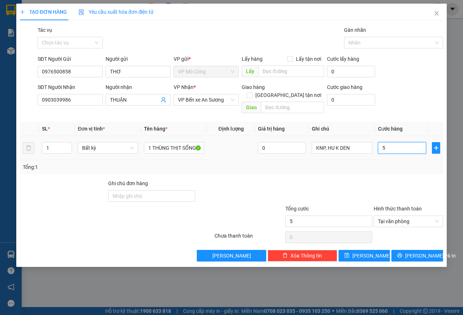
type input "55"
type input "55.000"
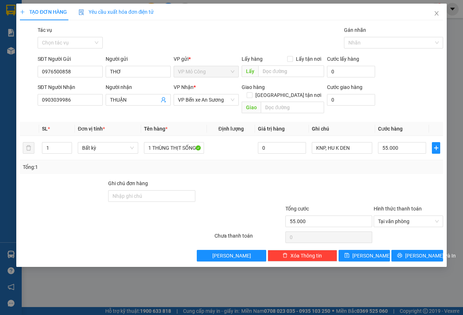
click at [403, 163] on div "Tổng: 1" at bounding box center [232, 167] width 418 height 8
click at [426, 252] on span "[PERSON_NAME] và In" at bounding box center [431, 256] width 51 height 8
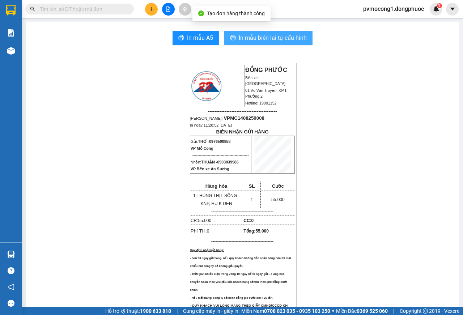
click at [246, 41] on span "In mẫu biên lai tự cấu hình" at bounding box center [273, 37] width 68 height 9
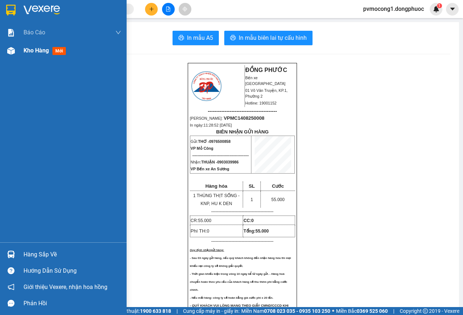
click at [26, 56] on div "Kho hàng mới" at bounding box center [73, 51] width 98 height 18
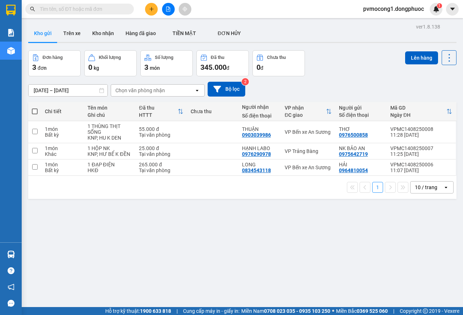
click at [152, 11] on icon "plus" at bounding box center [151, 9] width 5 height 5
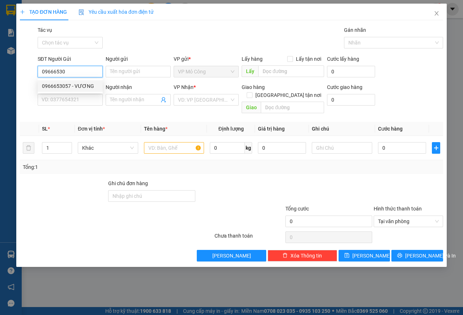
click at [88, 87] on div "0966653057 - VƯƠNG" at bounding box center [70, 86] width 56 height 8
type input "0966653057"
type input "VƯƠNG"
type input "0961938364"
type input "TIÊN"
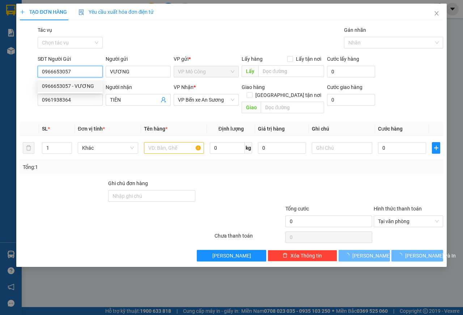
type input "25.000"
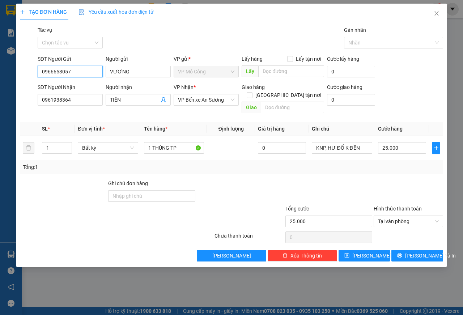
type input "0966653057"
click at [417, 180] on div at bounding box center [408, 192] width 71 height 25
click at [412, 252] on span "[PERSON_NAME] và In" at bounding box center [431, 256] width 51 height 8
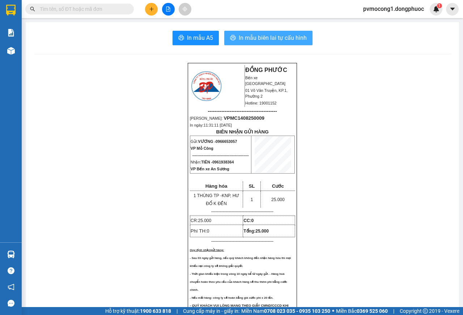
click at [244, 44] on button "In mẫu biên lai tự cấu hình" at bounding box center [268, 38] width 88 height 14
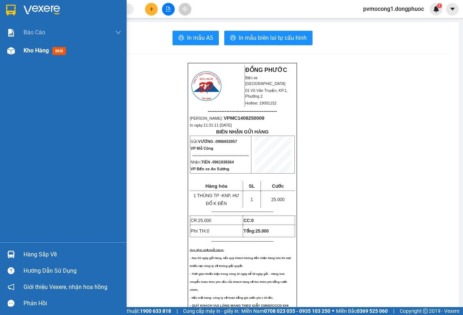
click at [23, 49] on div "Kho hàng mới" at bounding box center [63, 51] width 127 height 18
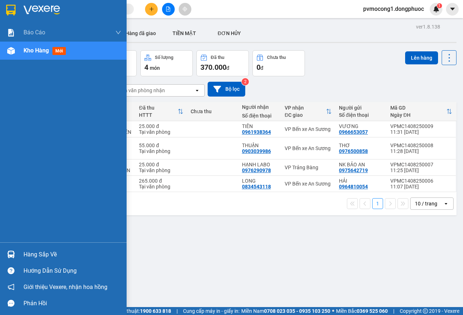
click at [17, 252] on div at bounding box center [11, 254] width 13 height 13
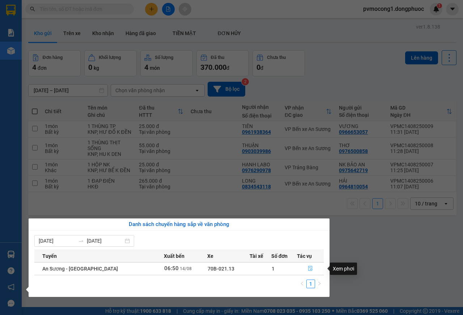
click at [304, 267] on button "button" at bounding box center [311, 269] width 26 height 12
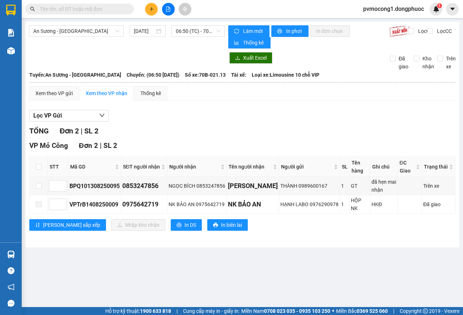
click at [20, 259] on div "Hàng sắp về" at bounding box center [11, 255] width 22 height 16
click at [376, 259] on section "Kết quả tìm kiếm ( 0 ) Bộ lọc No Data pvmocong1.dongphuoc 1 Báo cáo Mẫu 1: Báo …" at bounding box center [231, 157] width 463 height 315
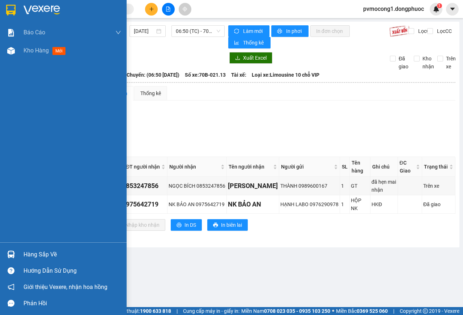
click at [13, 241] on div "Báo cáo Mẫu 1: Báo cáo dòng tiền theo nhân viên Mẫu 1: Báo cáo dòng tiền theo n…" at bounding box center [63, 133] width 127 height 219
click at [13, 247] on div "Hàng sắp về Hướng dẫn sử dụng Giới thiệu Vexere, nhận hoa hồng Phản hồi" at bounding box center [63, 277] width 127 height 69
click at [21, 251] on div "Hàng sắp về" at bounding box center [63, 255] width 127 height 16
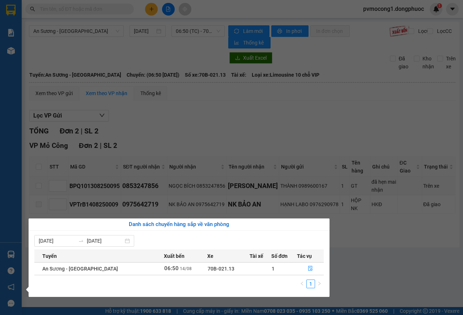
click at [386, 256] on section "Kết quả tìm kiếm ( 0 ) Bộ lọc No Data pvmocong1.dongphuoc 1 Báo cáo Mẫu 1: Báo …" at bounding box center [231, 157] width 463 height 315
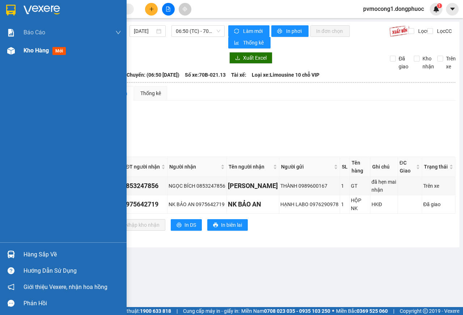
click at [14, 53] on img at bounding box center [11, 51] width 8 height 8
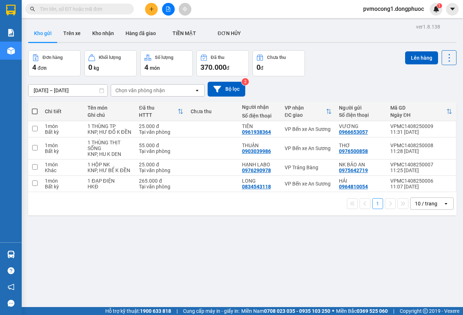
click at [33, 111] on span at bounding box center [35, 112] width 6 height 6
click at [35, 108] on input "checkbox" at bounding box center [35, 108] width 0 height 0
checkbox input "true"
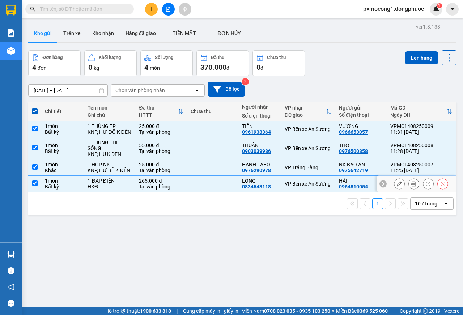
click at [34, 186] on input "checkbox" at bounding box center [34, 183] width 5 height 5
checkbox input "false"
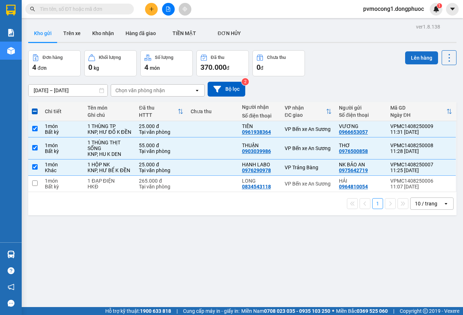
click at [419, 58] on button "Lên hàng" at bounding box center [422, 57] width 33 height 13
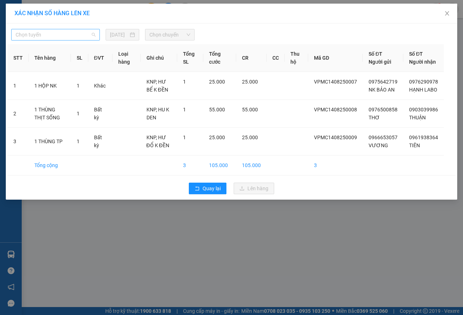
click at [38, 33] on span "Chọn tuyến" at bounding box center [56, 34] width 80 height 11
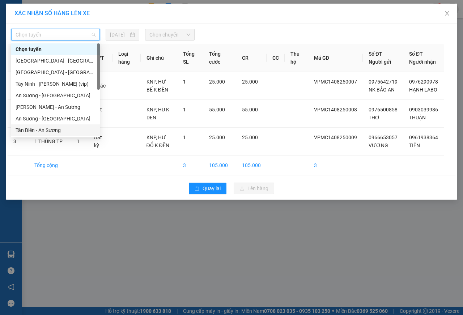
click at [23, 131] on div "Tân Biên - An Sương" at bounding box center [56, 130] width 80 height 8
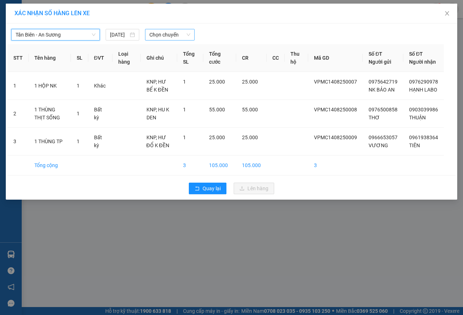
click at [166, 33] on span "Chọn chuyến" at bounding box center [170, 34] width 41 height 11
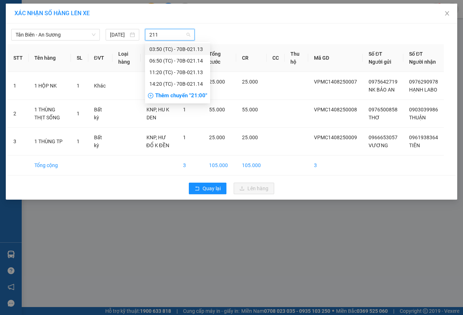
type input "2113"
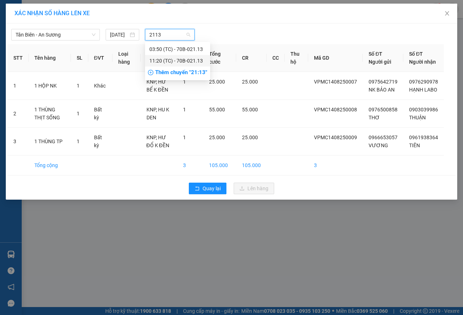
click at [190, 61] on div "11:20 (TC) - 70B-021.13" at bounding box center [178, 61] width 56 height 8
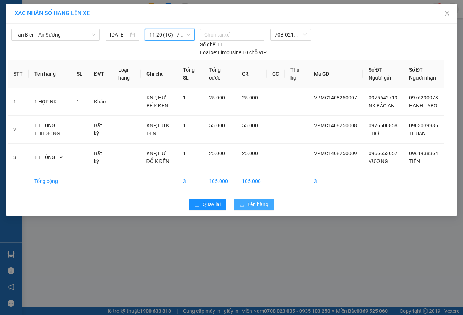
click at [259, 209] on span "Lên hàng" at bounding box center [258, 205] width 21 height 8
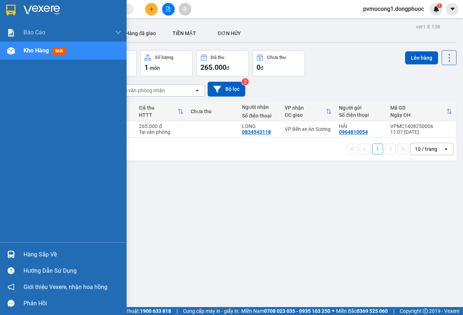
click at [36, 257] on div "Hàng sắp về" at bounding box center [73, 254] width 98 height 11
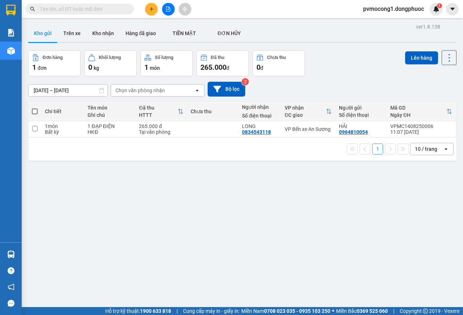
click at [388, 227] on section "Kết quả tìm kiếm ( 0 ) Bộ lọc No Data pvmocong1.dongphuoc 1 Báo cáo Mẫu 1: Báo …" at bounding box center [231, 157] width 463 height 315
click at [92, 8] on input "text" at bounding box center [82, 9] width 85 height 8
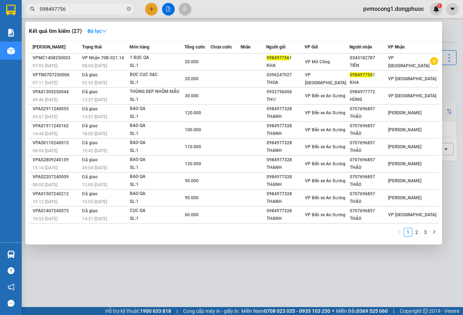
type input "0984977561"
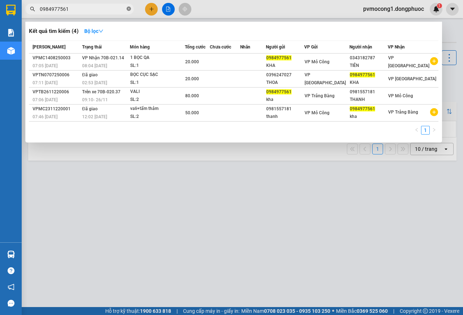
click at [129, 9] on icon "close-circle" at bounding box center [129, 9] width 4 height 4
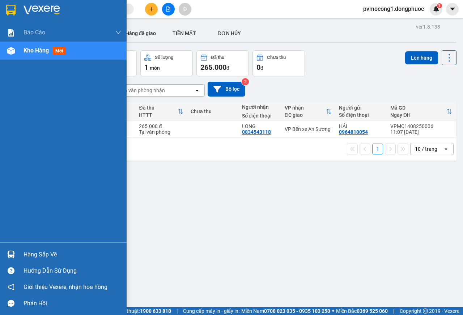
click at [33, 54] on span "Kho hàng" at bounding box center [36, 50] width 25 height 7
click at [39, 253] on div "Hàng sắp về" at bounding box center [73, 254] width 98 height 11
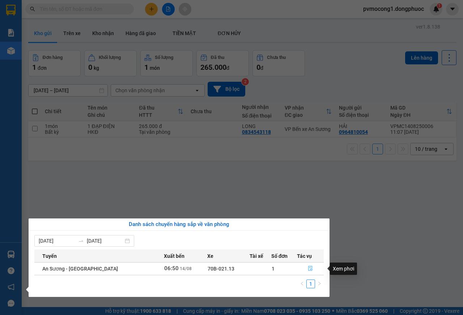
click at [308, 270] on icon "file-done" at bounding box center [310, 268] width 5 height 5
